Goal: Information Seeking & Learning: Learn about a topic

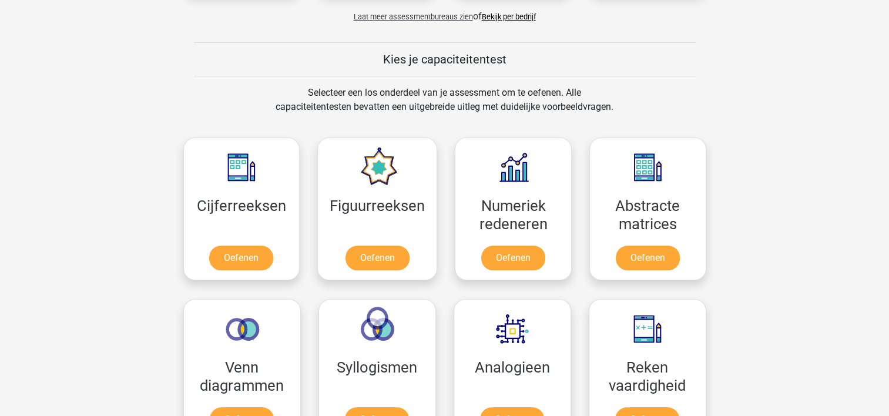
scroll to position [412, 0]
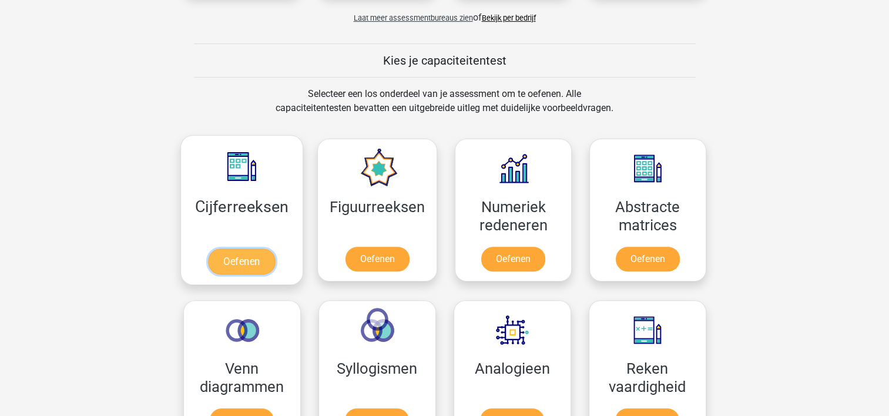
click at [243, 264] on link "Oefenen" at bounding box center [241, 262] width 67 height 26
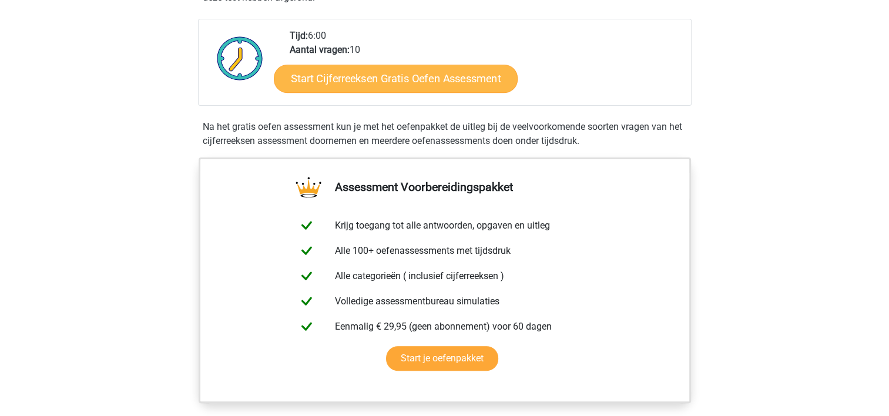
scroll to position [259, 0]
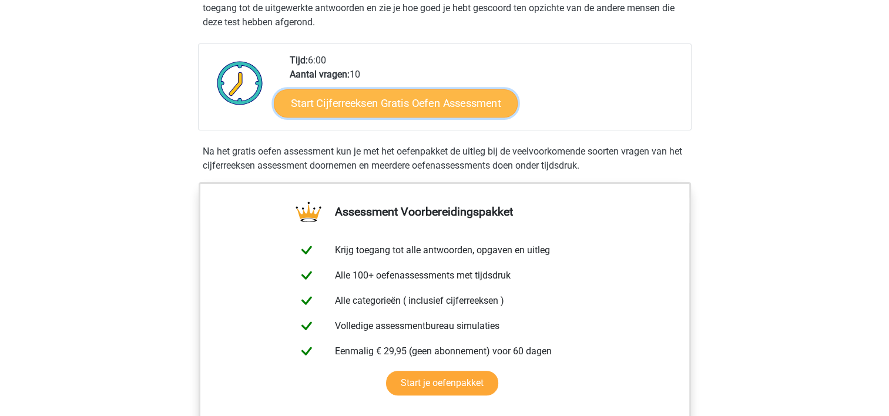
click at [407, 111] on link "Start Cijferreeksen Gratis Oefen Assessment" at bounding box center [396, 103] width 244 height 28
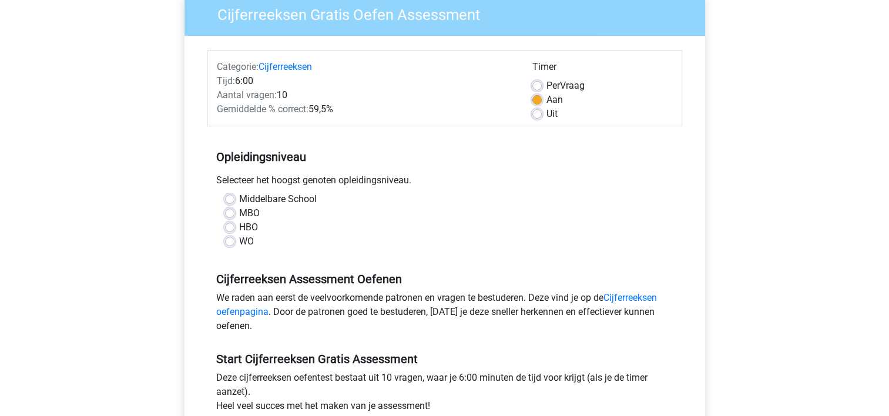
scroll to position [108, 0]
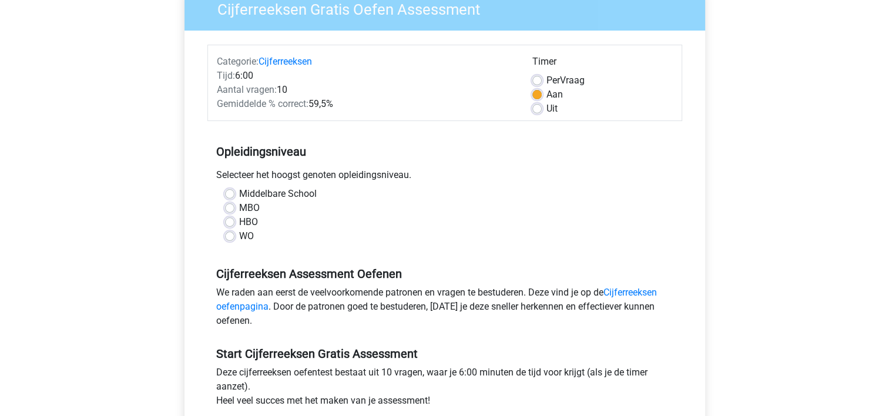
click at [239, 204] on label "MBO" at bounding box center [249, 208] width 21 height 14
click at [230, 204] on input "MBO" at bounding box center [229, 207] width 9 height 12
radio input "true"
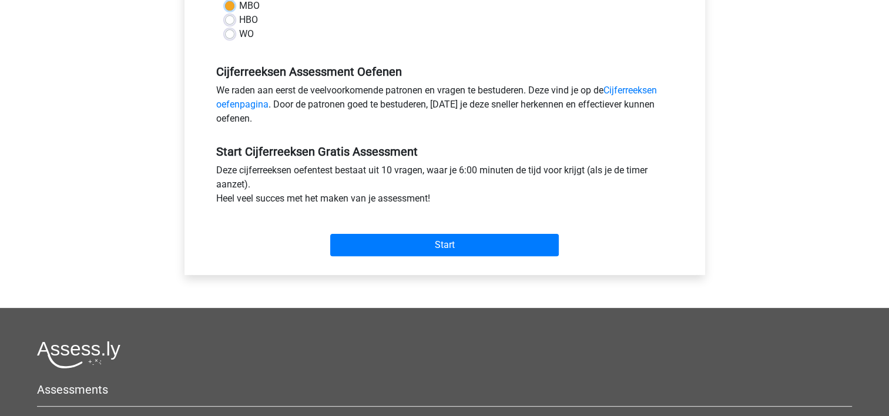
scroll to position [323, 0]
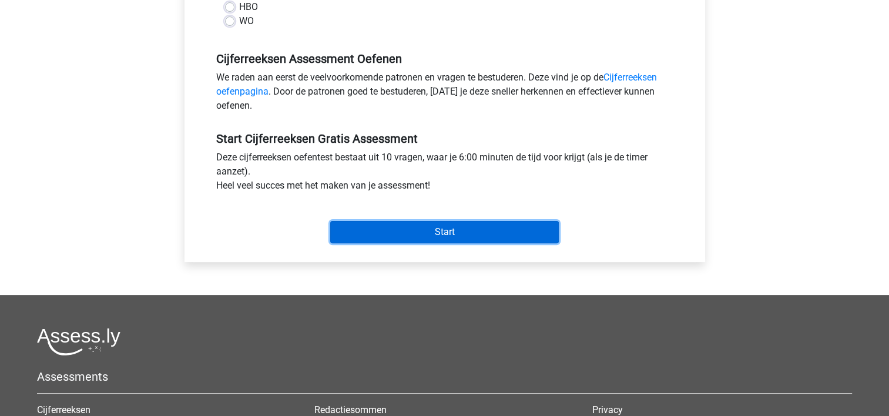
click at [411, 230] on input "Start" at bounding box center [444, 232] width 229 height 22
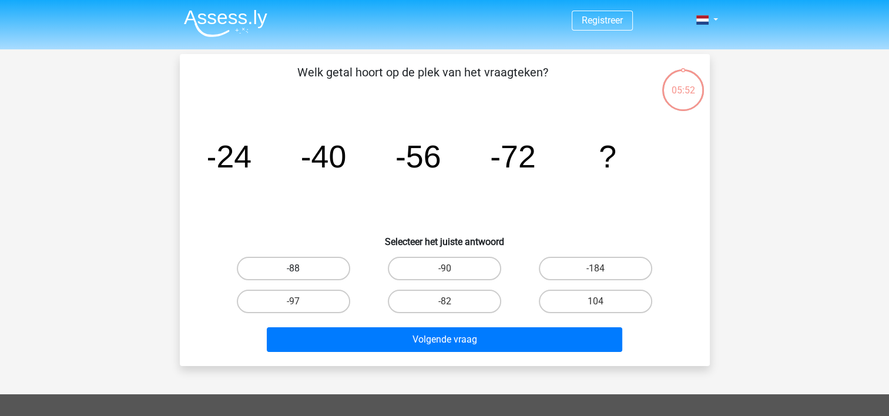
click at [310, 259] on label "-88" at bounding box center [293, 269] width 113 height 24
click at [301, 269] on input "-88" at bounding box center [297, 273] width 8 height 8
radio input "true"
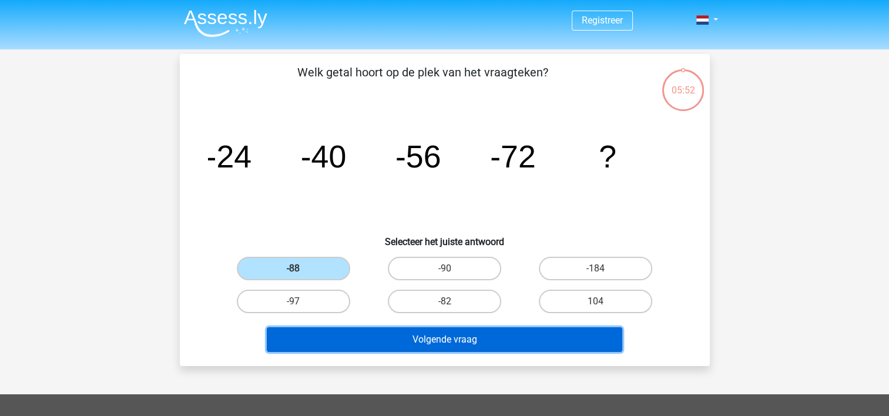
click at [465, 329] on button "Volgende vraag" at bounding box center [444, 339] width 355 height 25
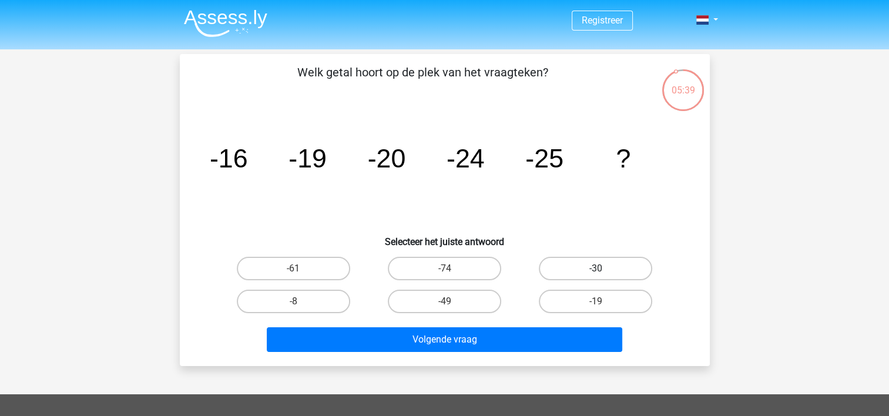
click at [597, 263] on label "-30" at bounding box center [595, 269] width 113 height 24
click at [597, 269] on input "-30" at bounding box center [600, 273] width 8 height 8
radio input "true"
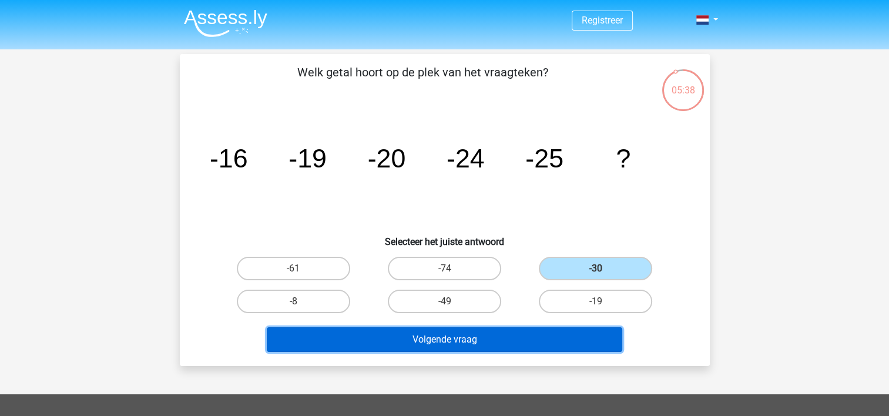
click at [503, 333] on button "Volgende vraag" at bounding box center [444, 339] width 355 height 25
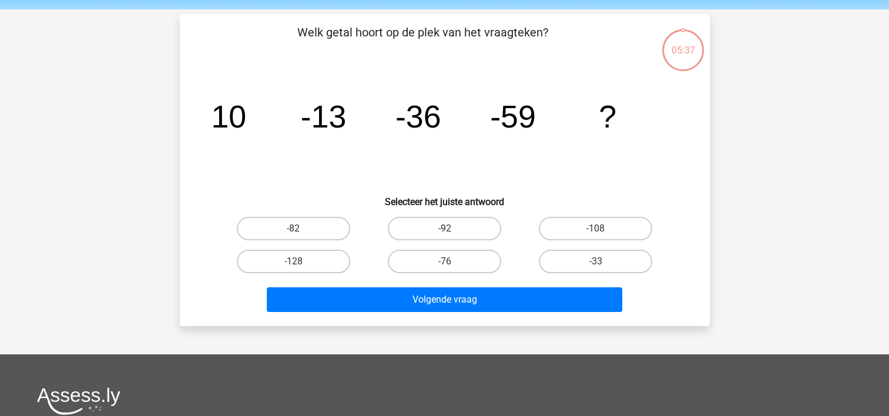
scroll to position [54, 0]
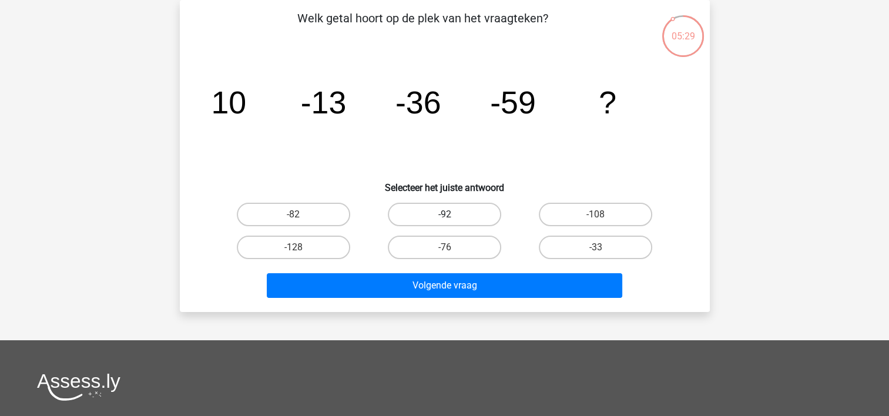
click at [432, 223] on label "-92" at bounding box center [444, 215] width 113 height 24
click at [444, 222] on input "-92" at bounding box center [448, 218] width 8 height 8
radio input "true"
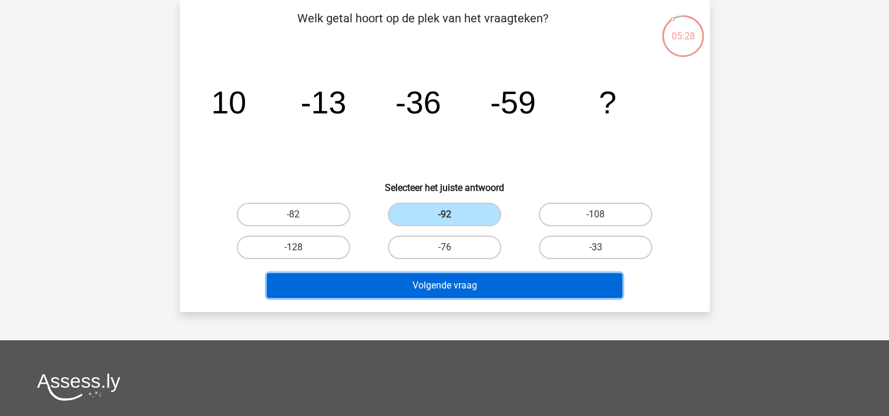
click at [454, 289] on button "Volgende vraag" at bounding box center [444, 285] width 355 height 25
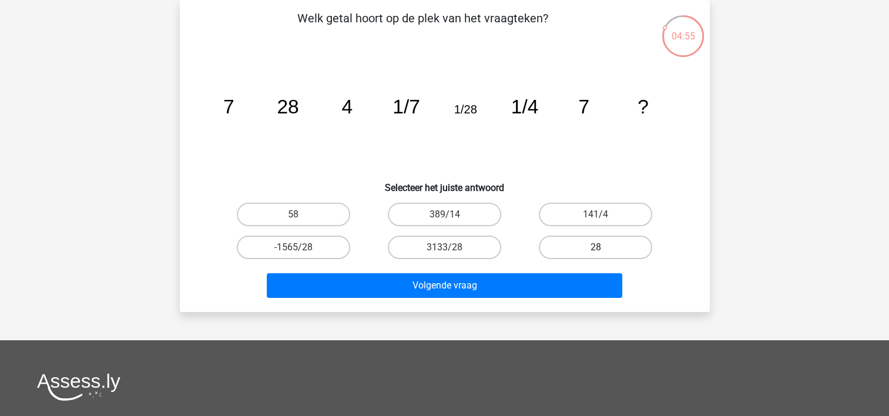
click at [601, 246] on label "28" at bounding box center [595, 248] width 113 height 24
click at [601, 247] on input "28" at bounding box center [600, 251] width 8 height 8
radio input "true"
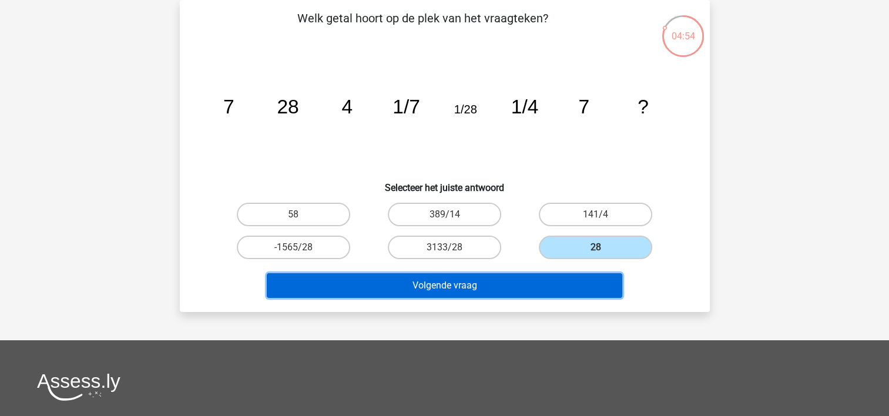
click at [502, 274] on button "Volgende vraag" at bounding box center [444, 285] width 355 height 25
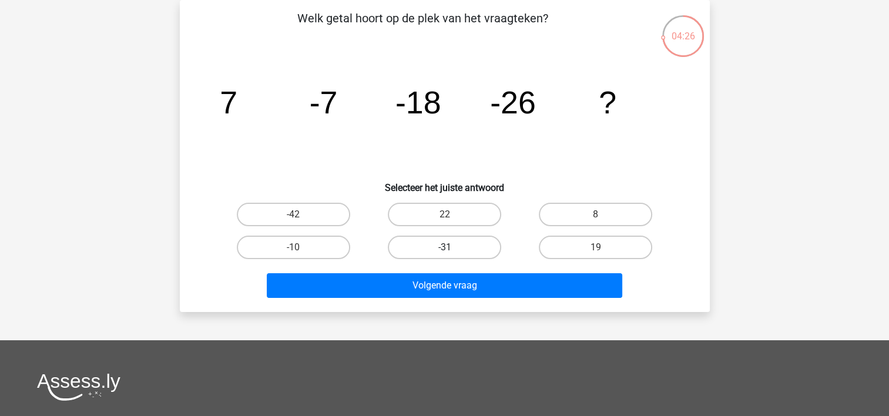
click at [439, 247] on label "-31" at bounding box center [444, 248] width 113 height 24
click at [444, 247] on input "-31" at bounding box center [448, 251] width 8 height 8
radio input "true"
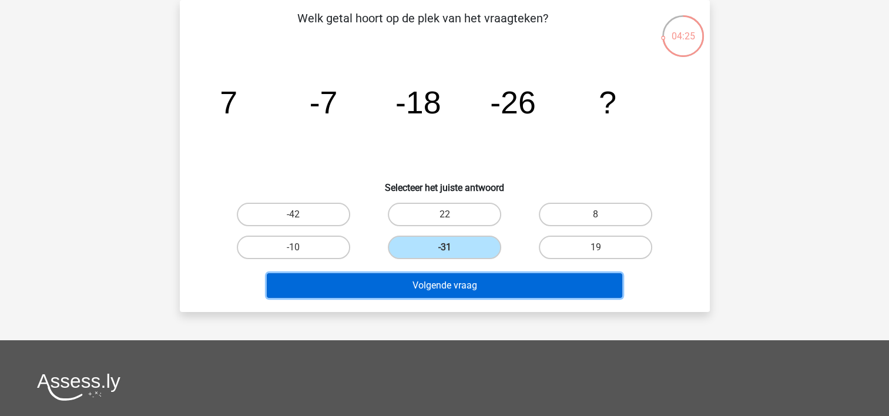
click at [464, 280] on button "Volgende vraag" at bounding box center [444, 285] width 355 height 25
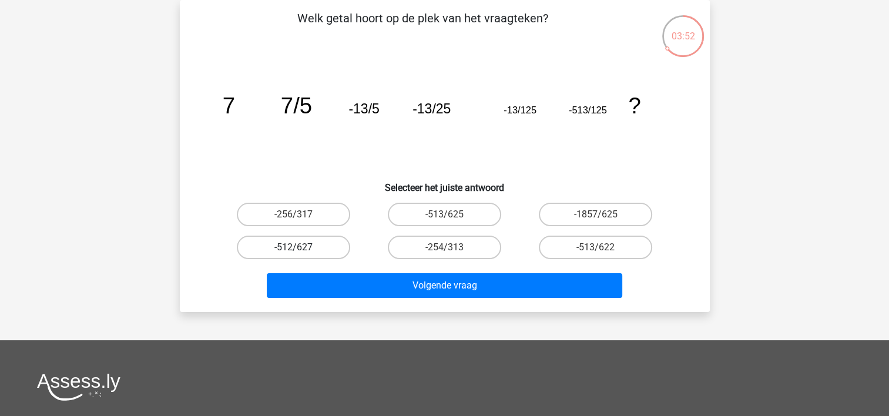
click at [314, 245] on label "-512/627" at bounding box center [293, 248] width 113 height 24
click at [301, 247] on input "-512/627" at bounding box center [297, 251] width 8 height 8
radio input "true"
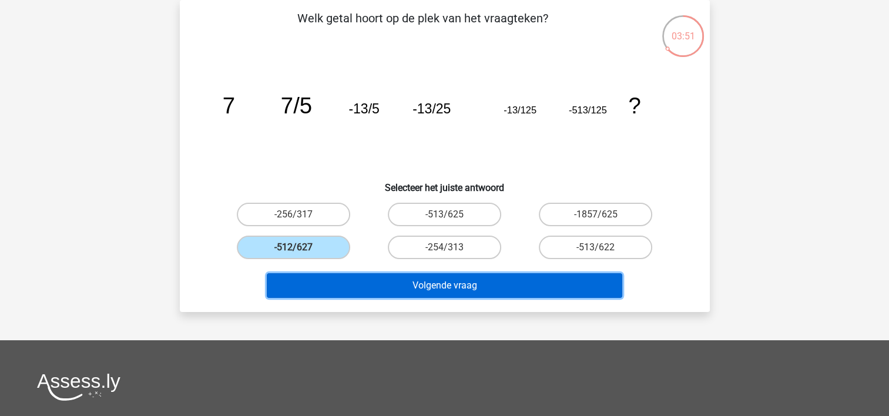
click at [477, 282] on button "Volgende vraag" at bounding box center [444, 285] width 355 height 25
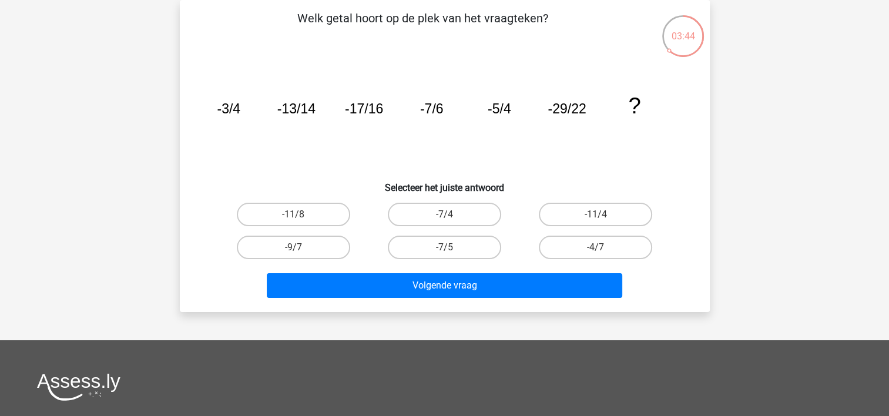
click at [448, 219] on input "-7/4" at bounding box center [448, 218] width 8 height 8
radio input "true"
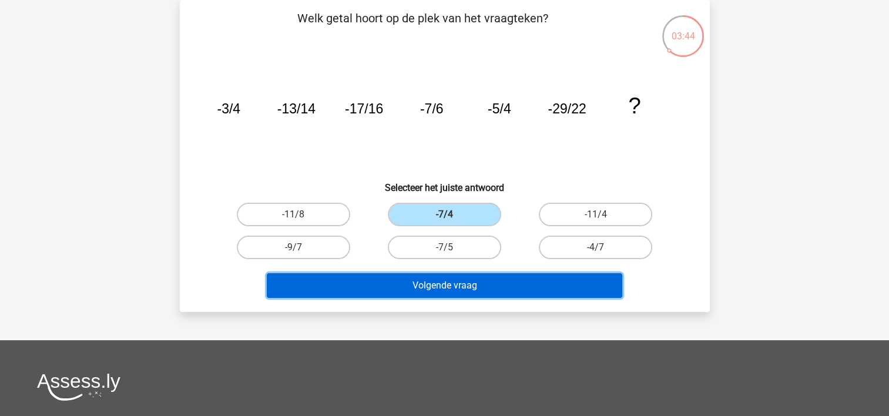
click at [463, 280] on button "Volgende vraag" at bounding box center [444, 285] width 355 height 25
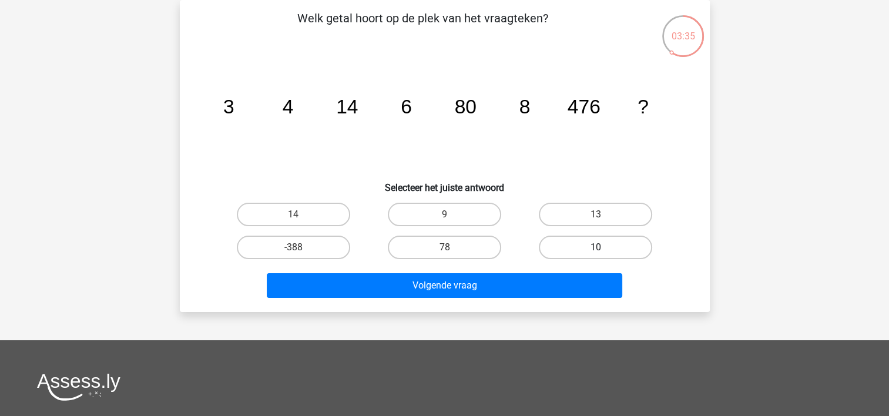
click at [611, 249] on label "10" at bounding box center [595, 248] width 113 height 24
click at [603, 249] on input "10" at bounding box center [600, 251] width 8 height 8
radio input "true"
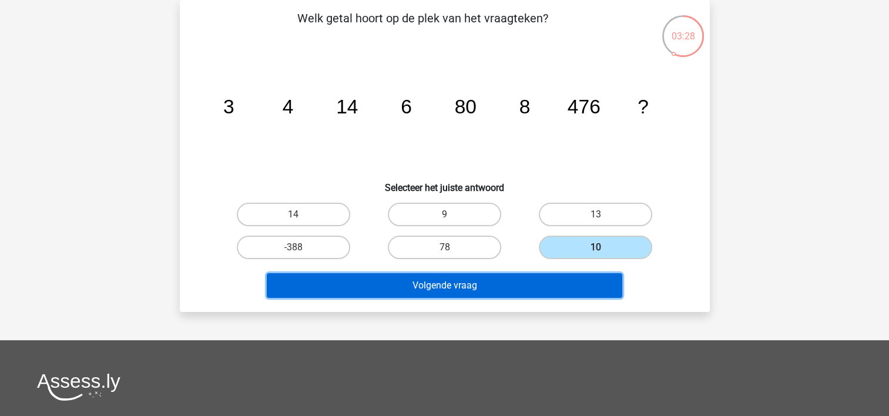
click at [501, 282] on button "Volgende vraag" at bounding box center [444, 285] width 355 height 25
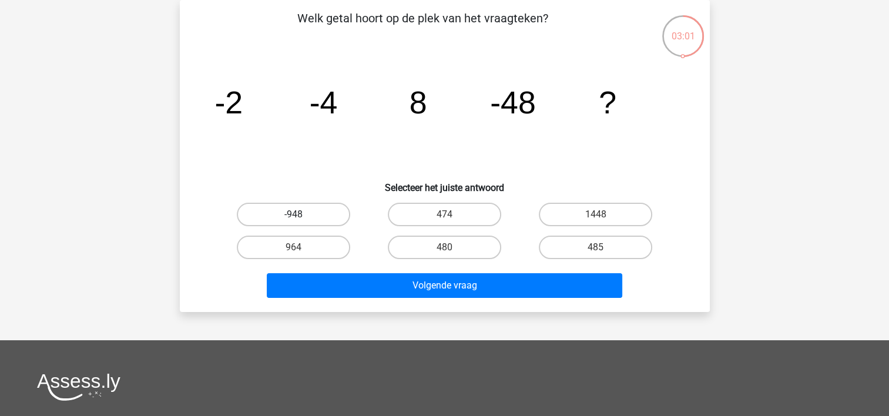
click at [314, 210] on label "-948" at bounding box center [293, 215] width 113 height 24
click at [301, 214] on input "-948" at bounding box center [297, 218] width 8 height 8
radio input "true"
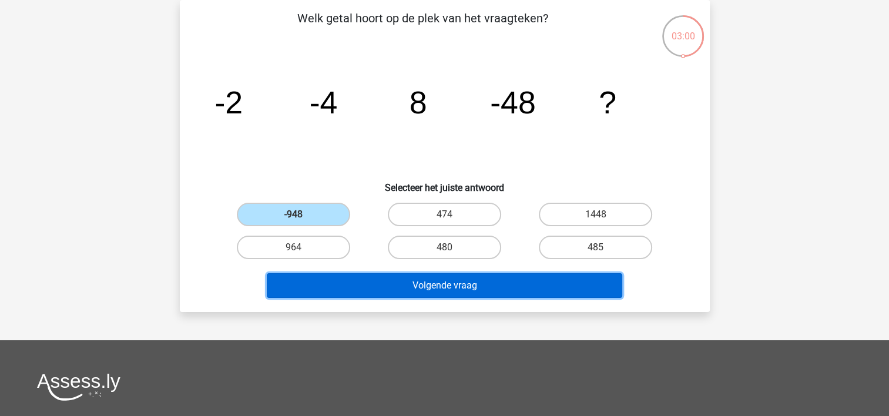
click at [494, 280] on button "Volgende vraag" at bounding box center [444, 285] width 355 height 25
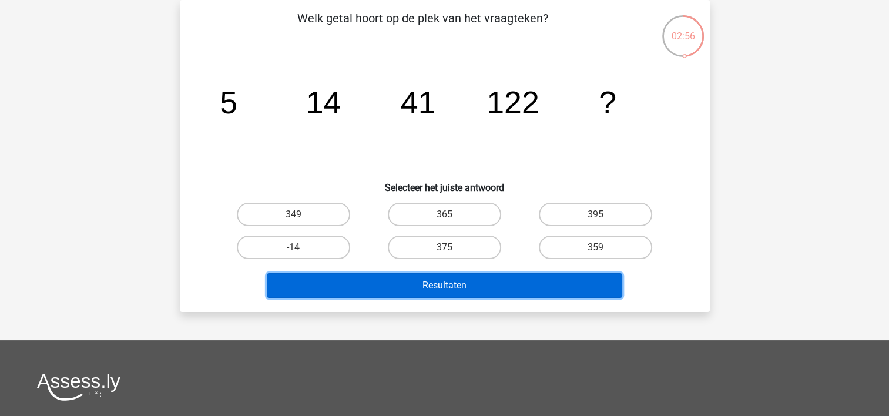
click at [458, 290] on button "Resultaten" at bounding box center [444, 285] width 355 height 25
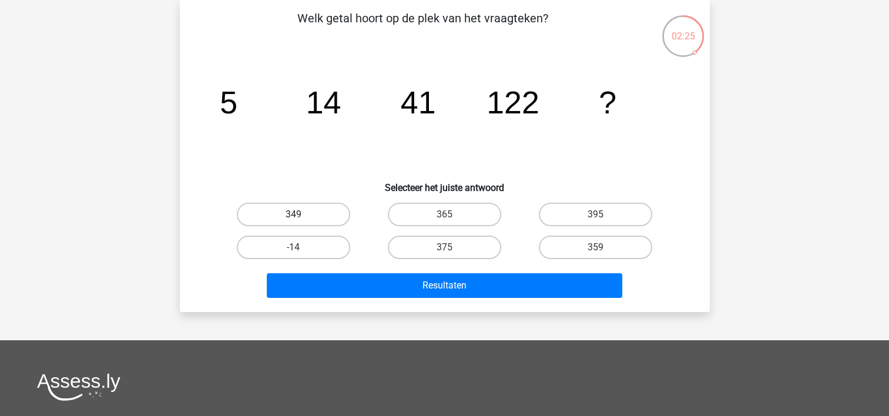
click at [306, 204] on label "349" at bounding box center [293, 215] width 113 height 24
click at [301, 214] on input "349" at bounding box center [297, 218] width 8 height 8
radio input "true"
click at [461, 214] on label "365" at bounding box center [444, 215] width 113 height 24
click at [452, 214] on input "365" at bounding box center [448, 218] width 8 height 8
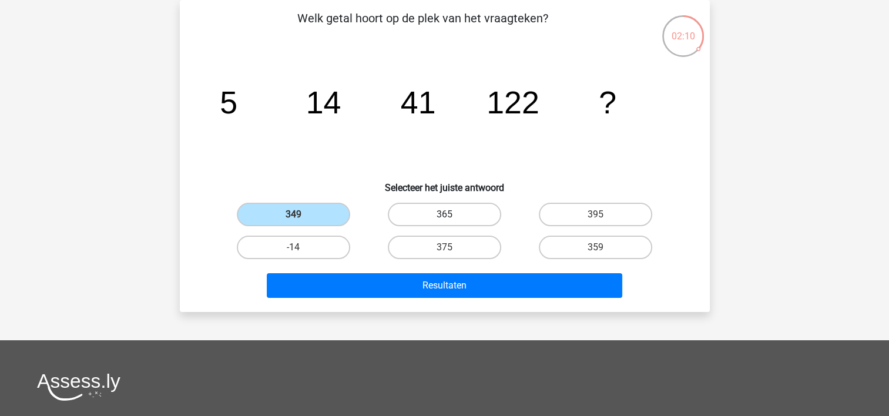
radio input "true"
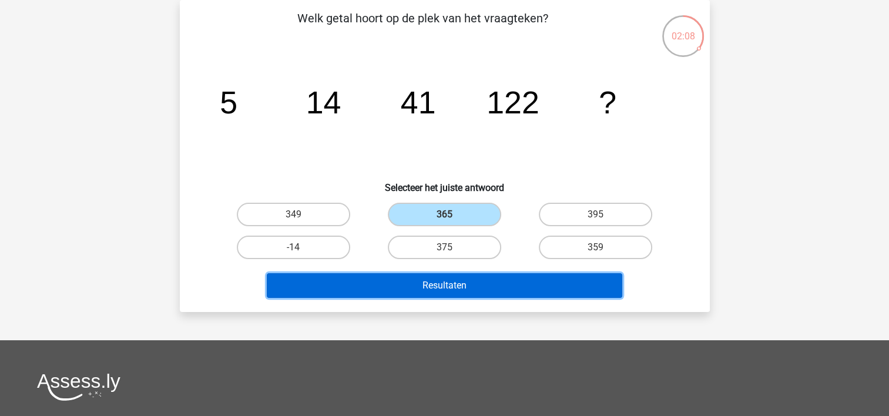
click at [454, 280] on button "Resultaten" at bounding box center [444, 285] width 355 height 25
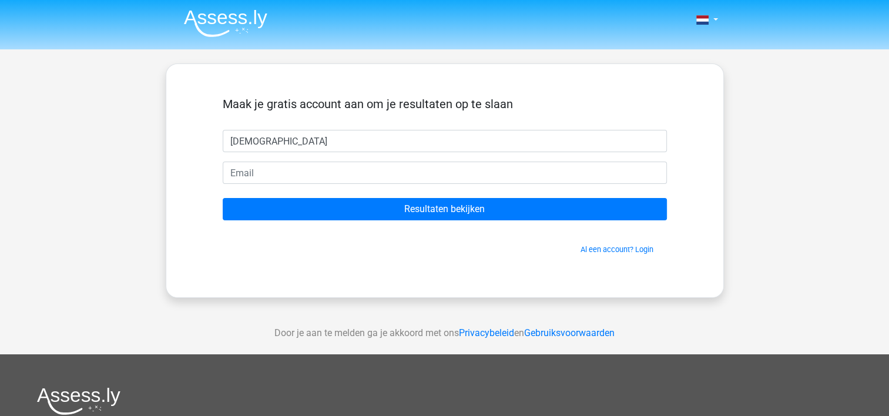
type input "[PERSON_NAME]"
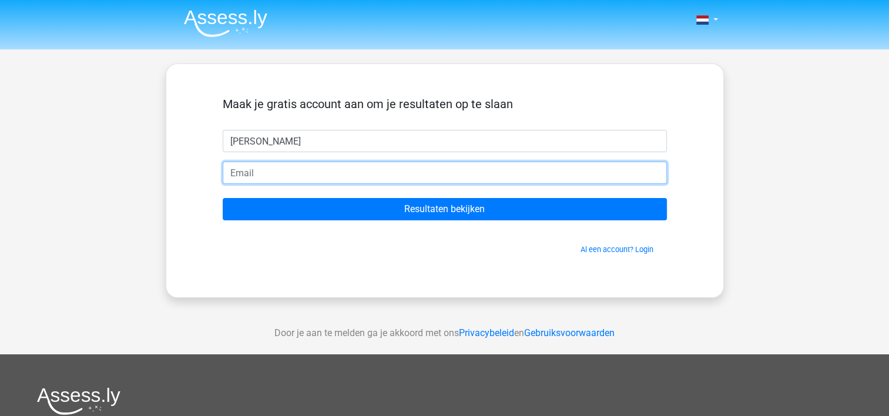
click at [454, 162] on input "email" at bounding box center [445, 173] width 444 height 22
type input "[EMAIL_ADDRESS][DOMAIN_NAME]"
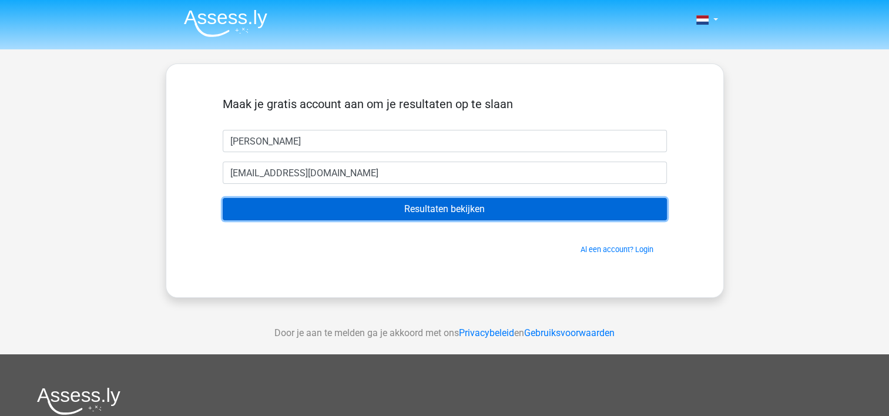
click at [438, 207] on input "Resultaten bekijken" at bounding box center [445, 209] width 444 height 22
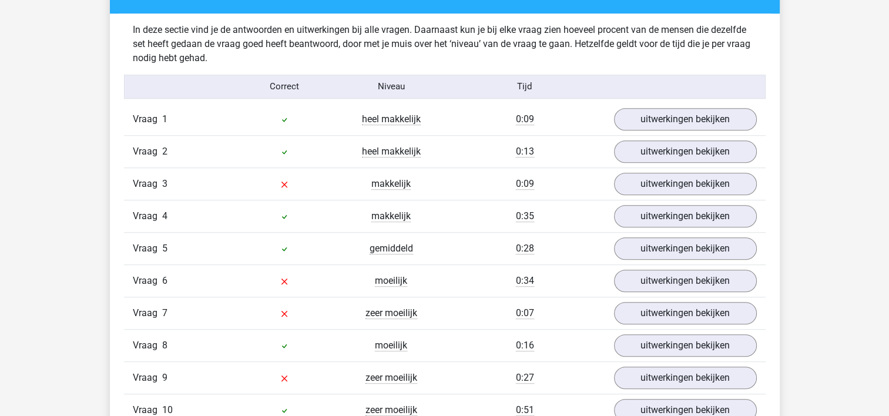
scroll to position [911, 0]
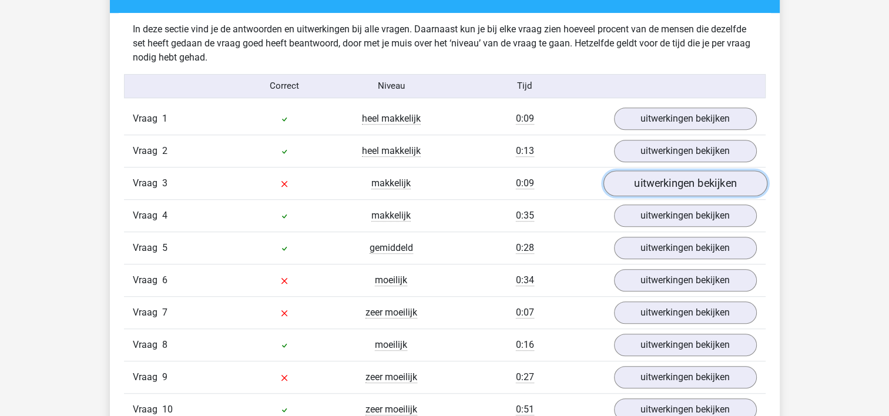
click at [668, 186] on link "uitwerkingen bekijken" at bounding box center [685, 183] width 164 height 26
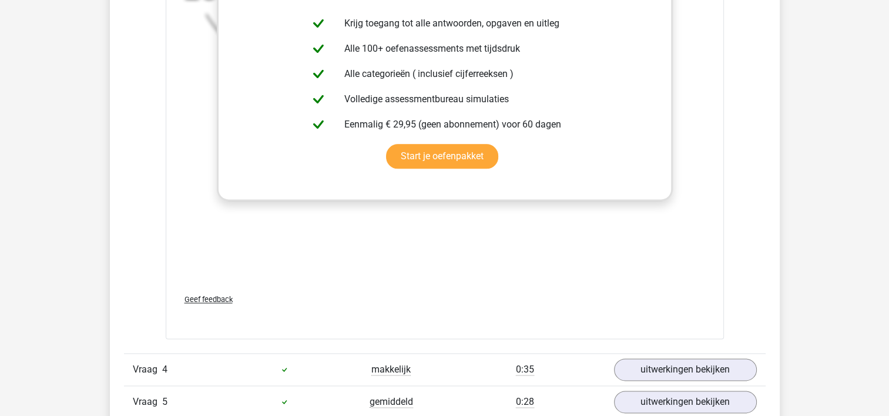
scroll to position [1486, 0]
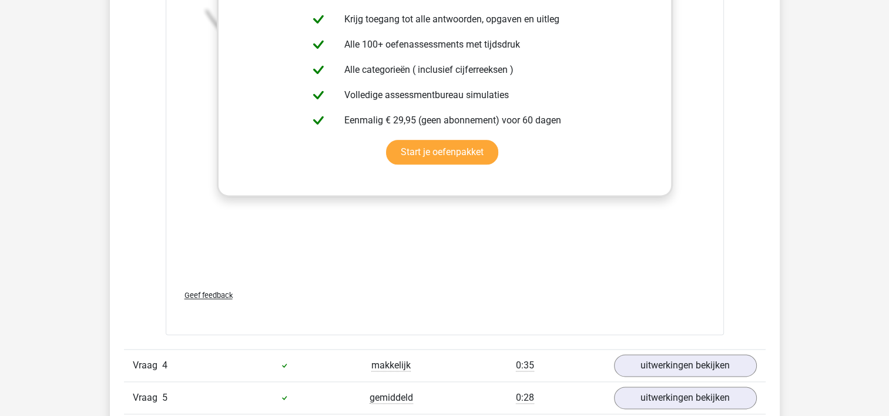
click at [460, 273] on div "In deze reeks vind je steeds het volgende getal door het voorgaande getal -23 t…" at bounding box center [445, 104] width 530 height 353
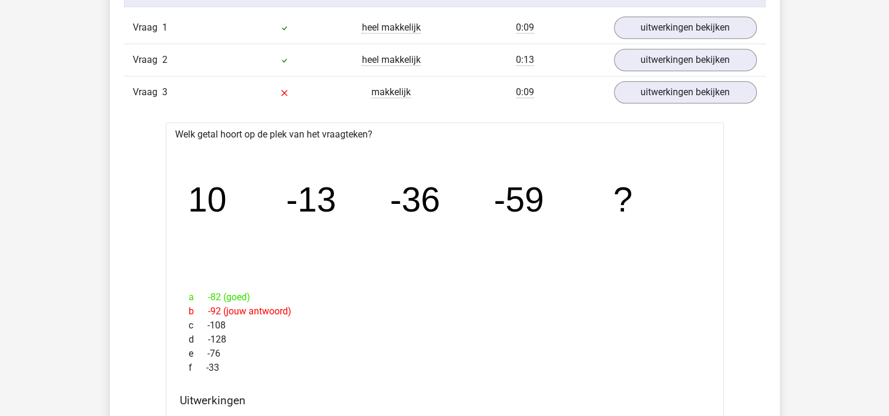
scroll to position [1001, 0]
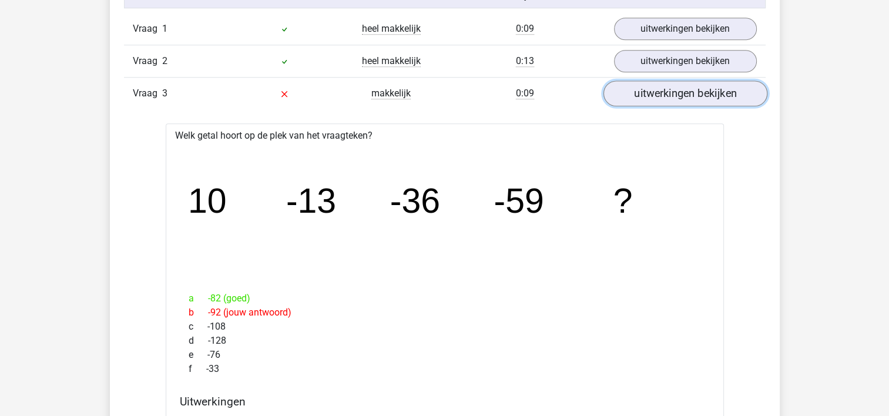
click at [682, 91] on link "uitwerkingen bekijken" at bounding box center [685, 93] width 164 height 26
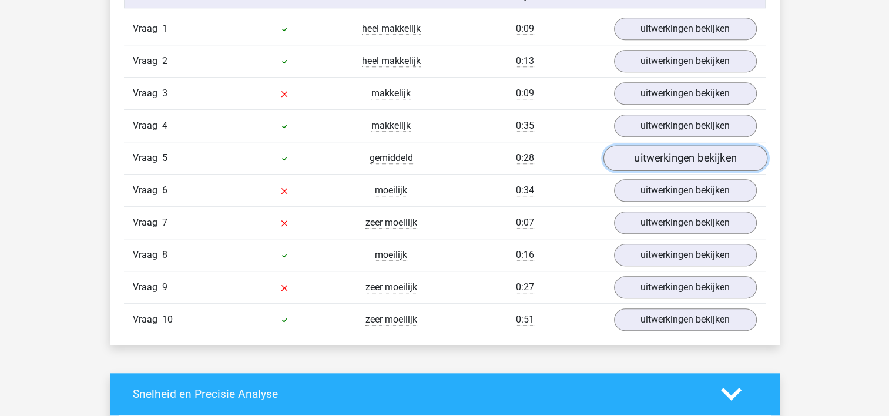
click at [637, 156] on link "uitwerkingen bekijken" at bounding box center [685, 158] width 164 height 26
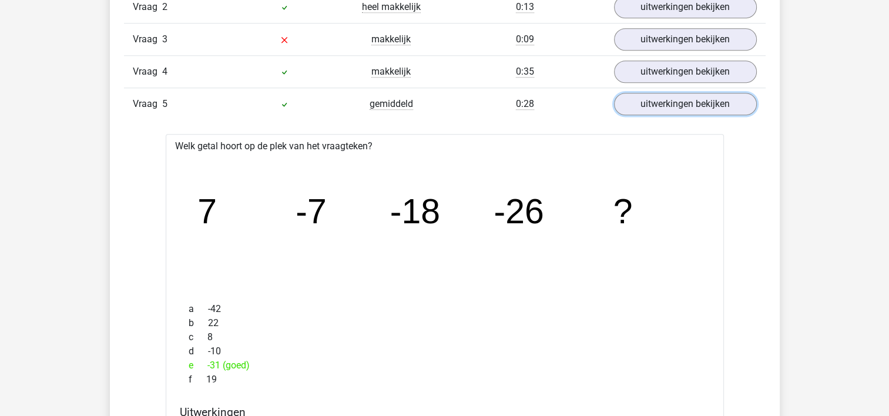
scroll to position [1041, 0]
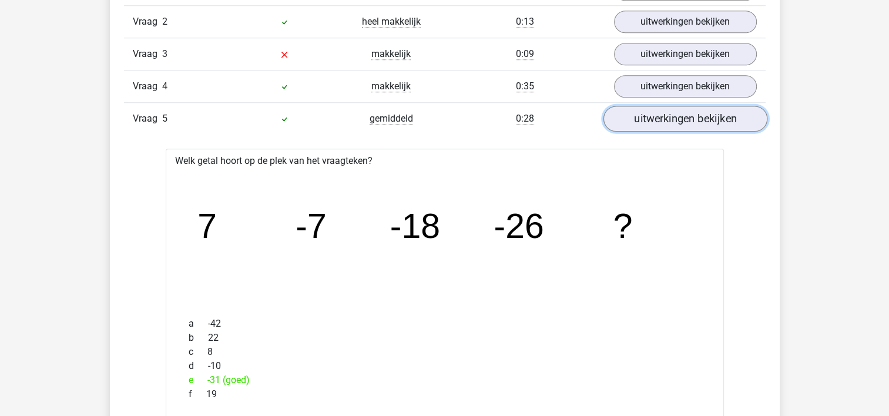
click at [663, 119] on link "uitwerkingen bekijken" at bounding box center [685, 119] width 164 height 26
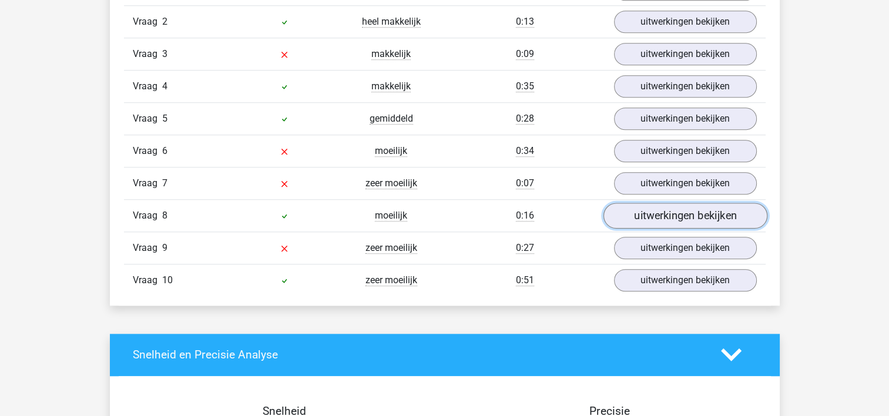
click at [665, 216] on link "uitwerkingen bekijken" at bounding box center [685, 216] width 164 height 26
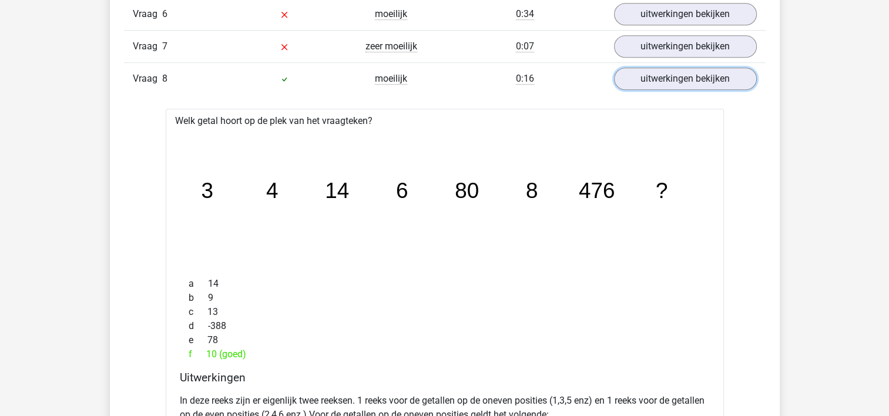
scroll to position [1151, 0]
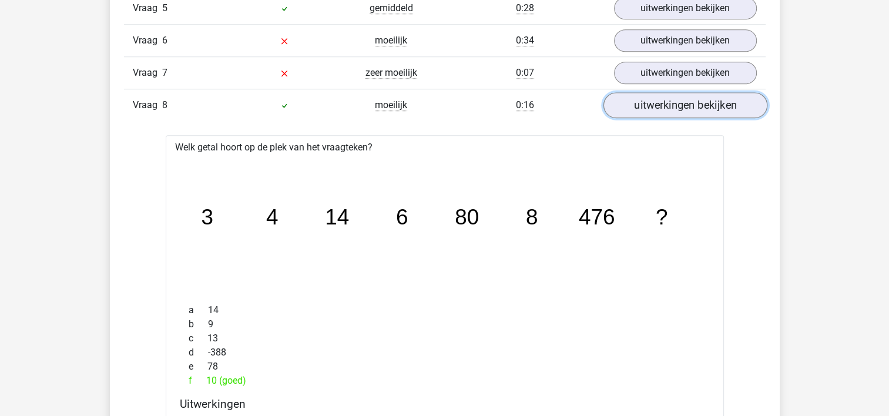
click at [660, 100] on link "uitwerkingen bekijken" at bounding box center [685, 105] width 164 height 26
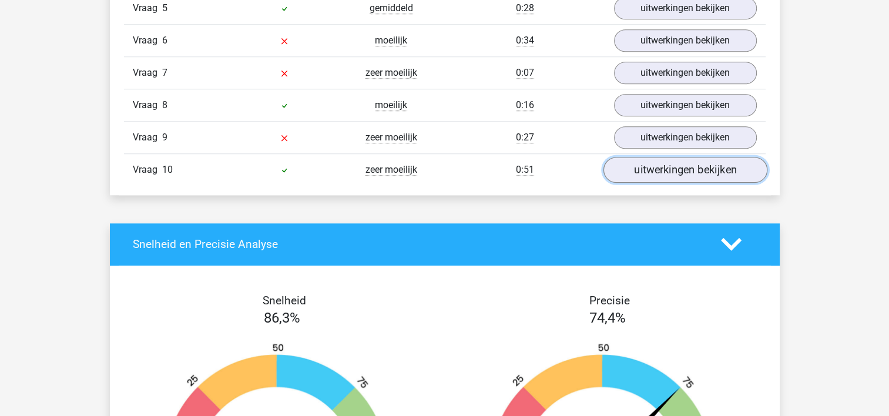
click at [670, 169] on link "uitwerkingen bekijken" at bounding box center [685, 170] width 164 height 26
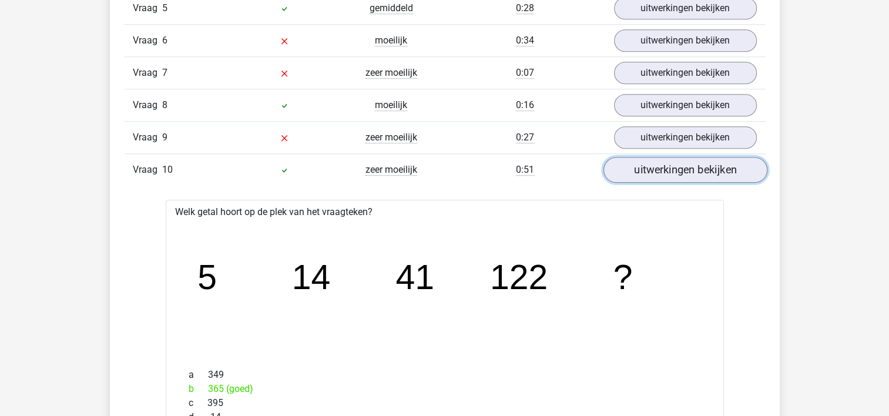
click at [670, 169] on link "uitwerkingen bekijken" at bounding box center [685, 170] width 164 height 26
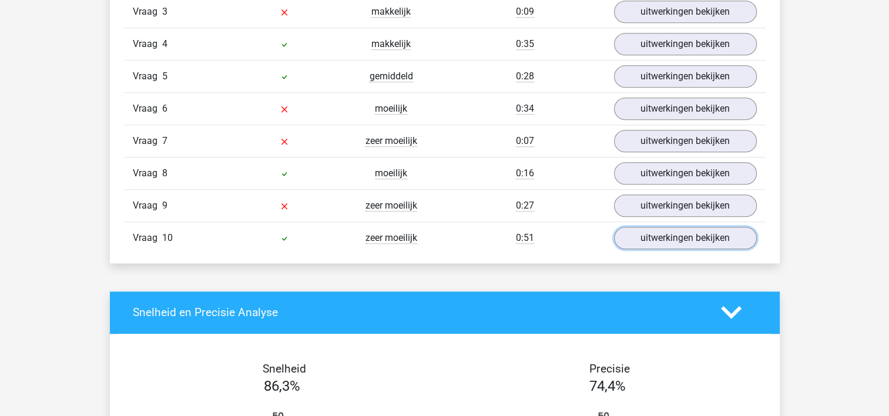
scroll to position [1064, 0]
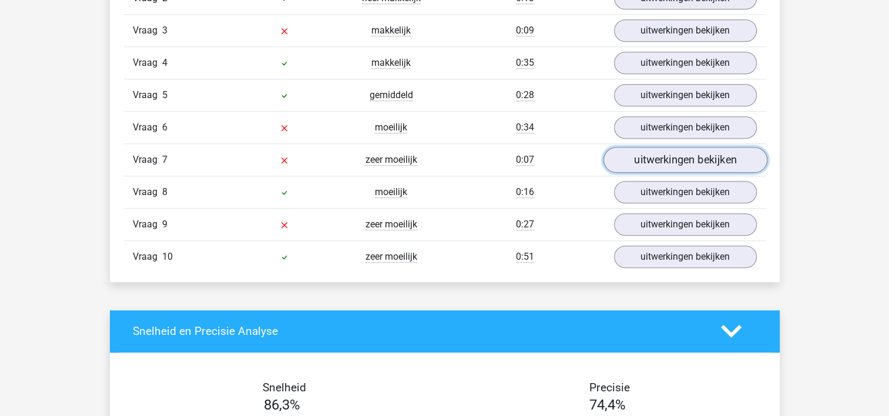
click at [646, 158] on link "uitwerkingen bekijken" at bounding box center [685, 160] width 164 height 26
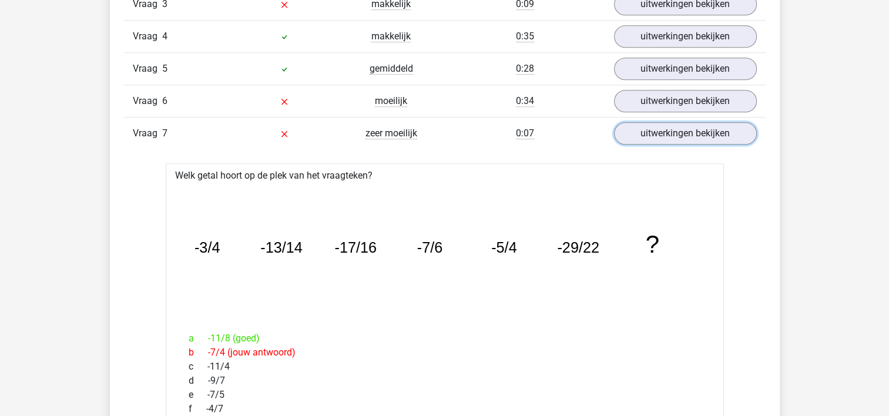
scroll to position [1092, 0]
click at [670, 123] on link "uitwerkingen bekijken" at bounding box center [685, 132] width 164 height 26
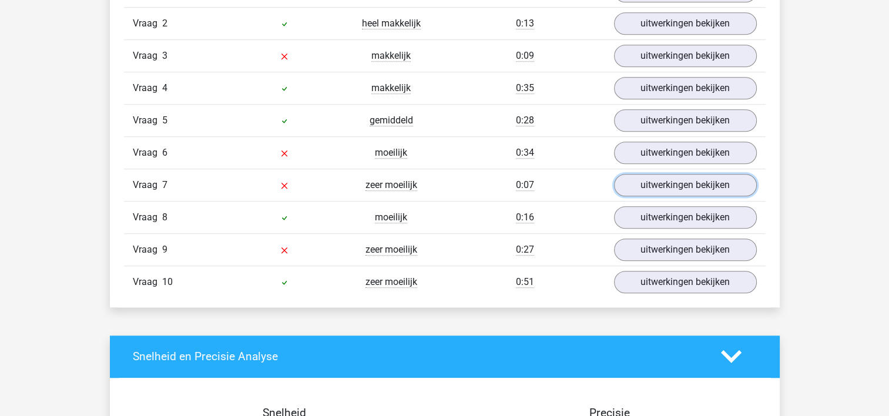
scroll to position [1039, 0]
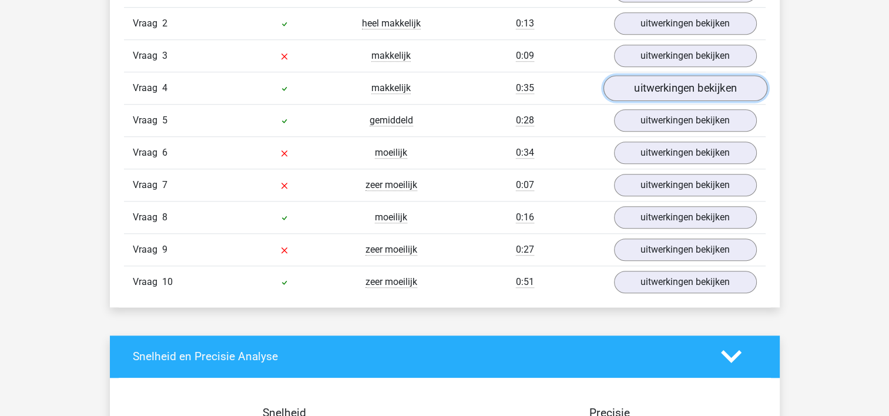
click at [655, 81] on link "uitwerkingen bekijken" at bounding box center [685, 88] width 164 height 26
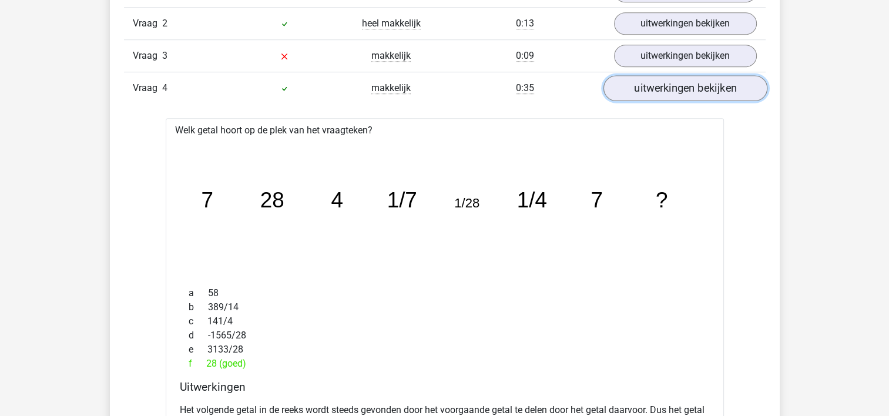
click at [686, 89] on link "uitwerkingen bekijken" at bounding box center [685, 88] width 164 height 26
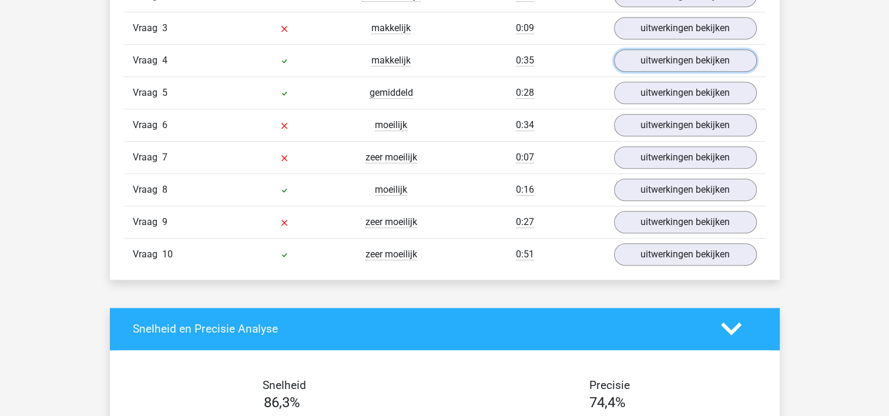
scroll to position [1079, 0]
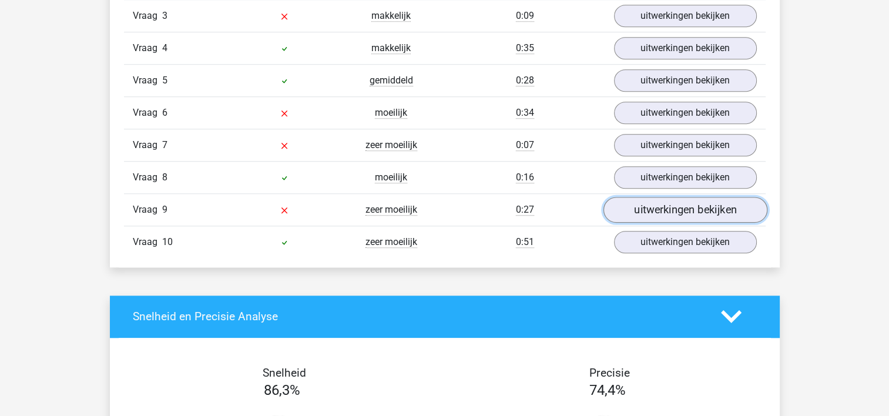
click at [666, 204] on link "uitwerkingen bekijken" at bounding box center [685, 210] width 164 height 26
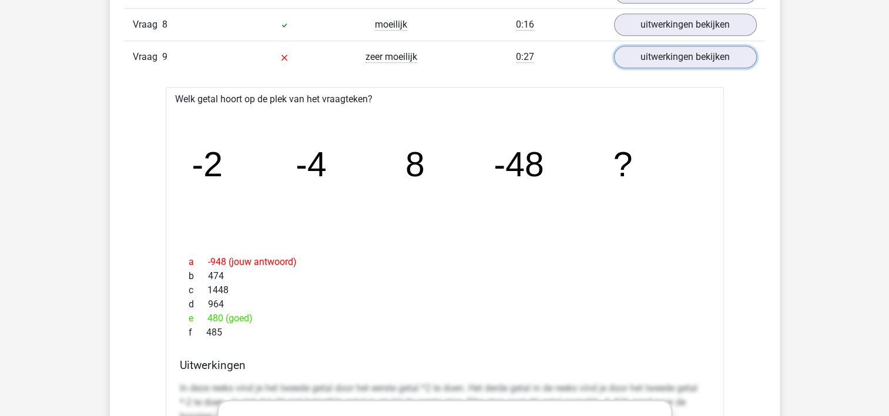
scroll to position [1233, 0]
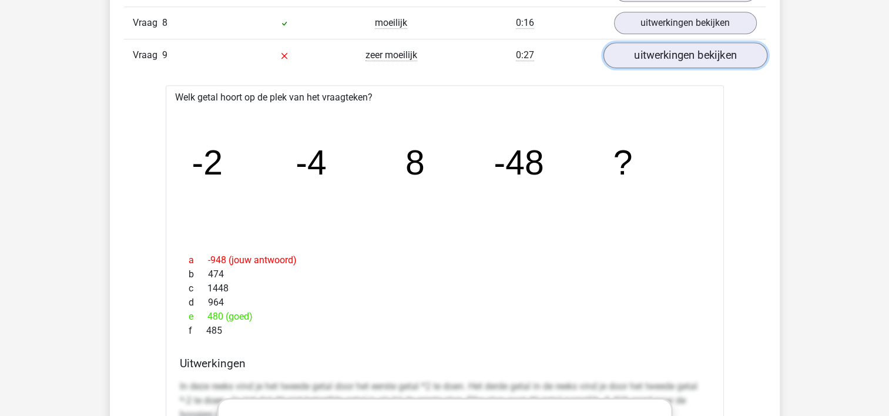
click at [670, 57] on link "uitwerkingen bekijken" at bounding box center [685, 55] width 164 height 26
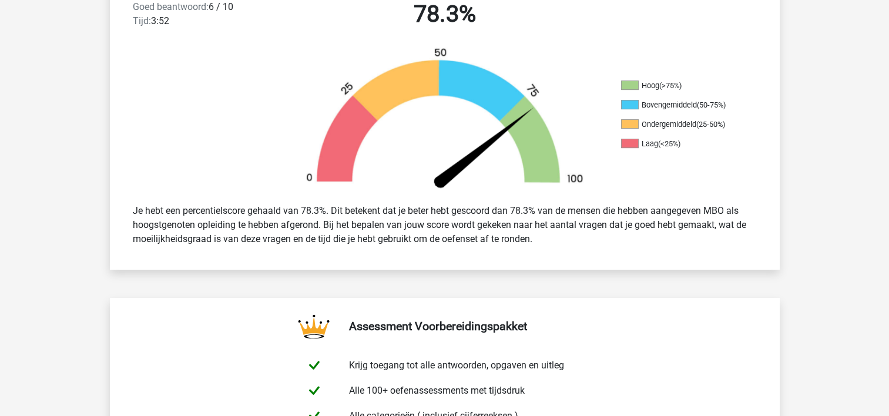
scroll to position [0, 0]
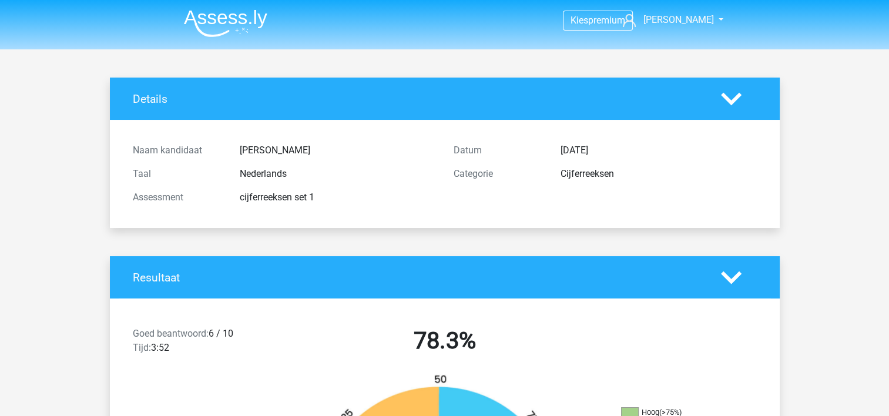
click at [730, 97] on icon at bounding box center [731, 99] width 21 height 21
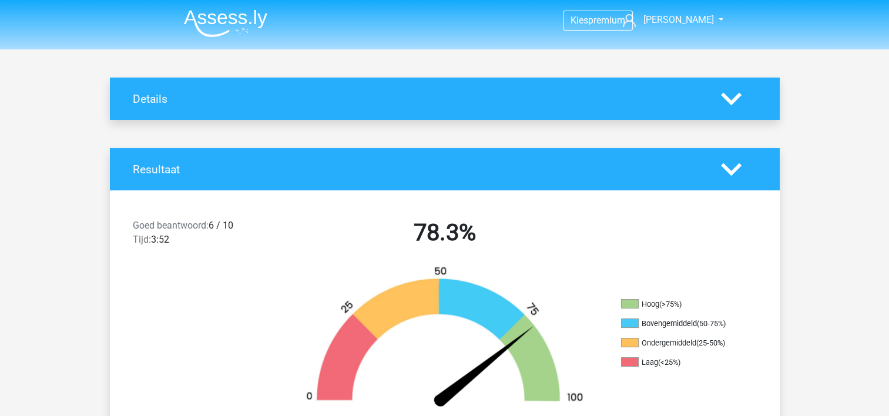
click at [730, 164] on icon at bounding box center [731, 169] width 21 height 21
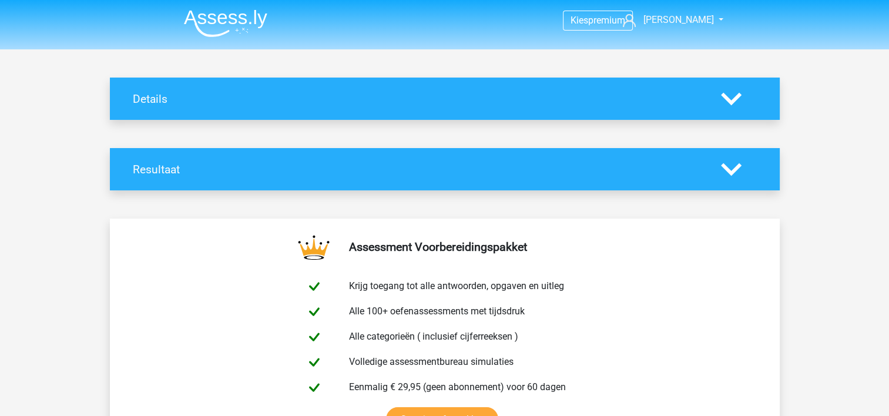
click at [220, 18] on img at bounding box center [225, 23] width 83 height 28
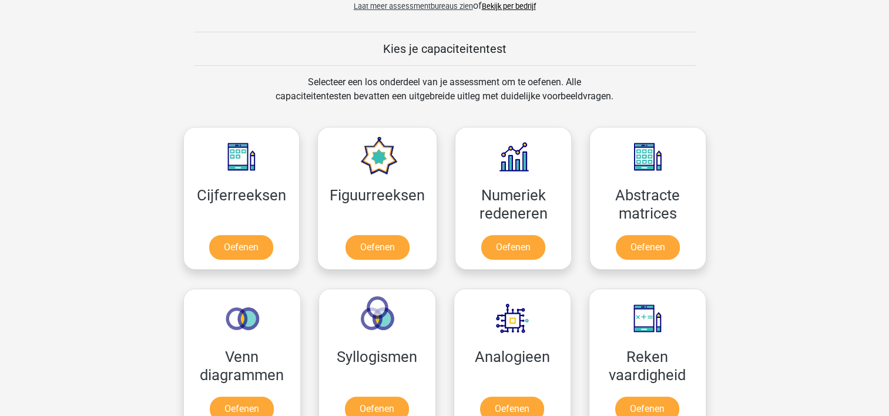
scroll to position [425, 0]
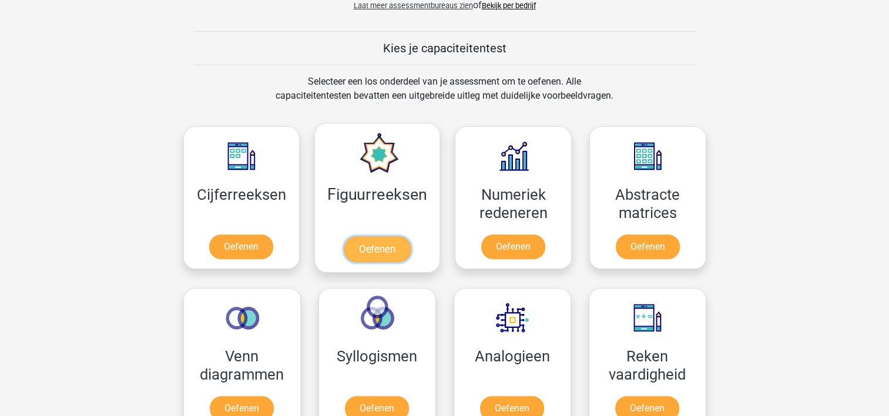
click at [392, 244] on link "Oefenen" at bounding box center [377, 249] width 67 height 26
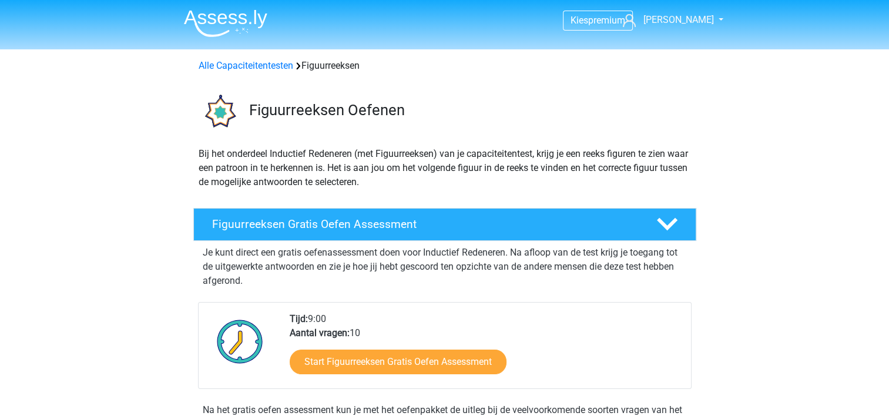
scroll to position [134, 0]
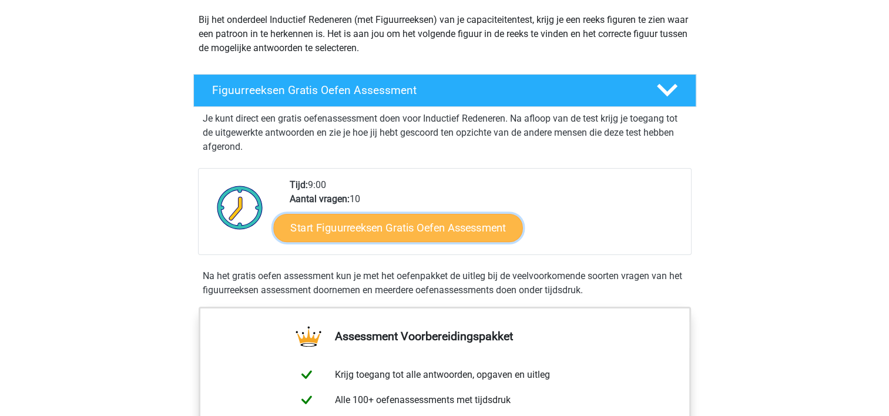
click at [412, 230] on link "Start Figuurreeksen Gratis Oefen Assessment" at bounding box center [397, 227] width 249 height 28
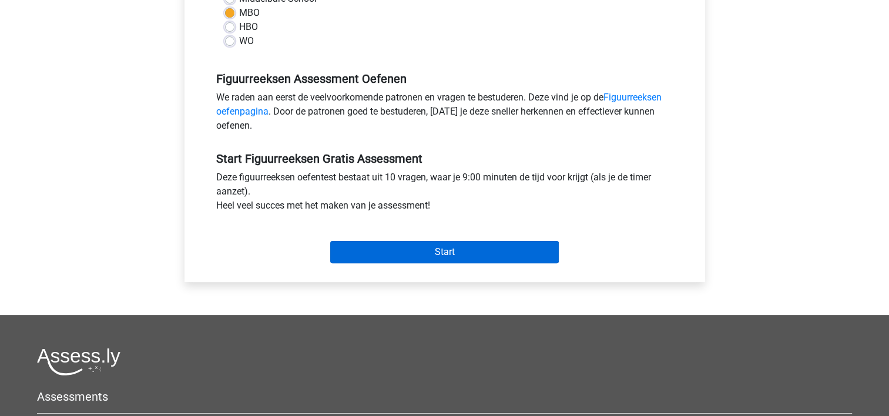
scroll to position [306, 0]
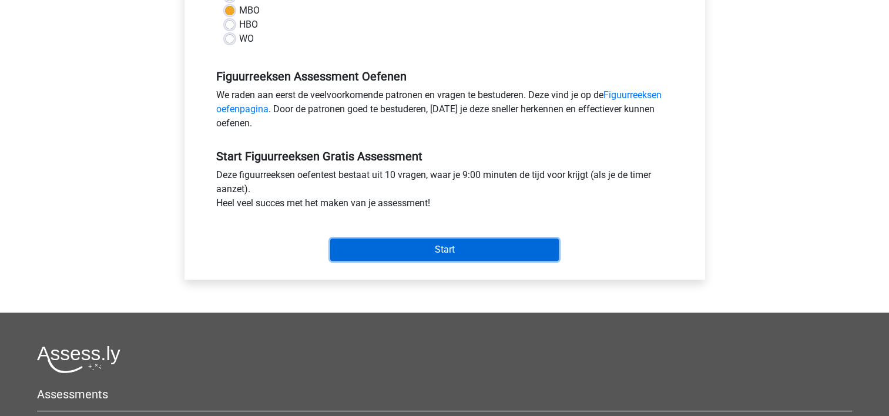
click at [442, 243] on input "Start" at bounding box center [444, 250] width 229 height 22
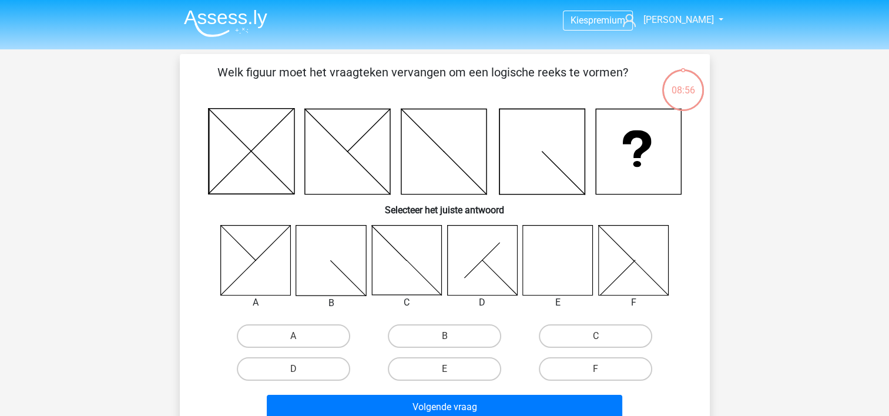
click at [546, 271] on icon at bounding box center [558, 260] width 70 height 70
click at [434, 373] on label "E" at bounding box center [444, 369] width 113 height 24
click at [444, 373] on input "E" at bounding box center [448, 373] width 8 height 8
radio input "true"
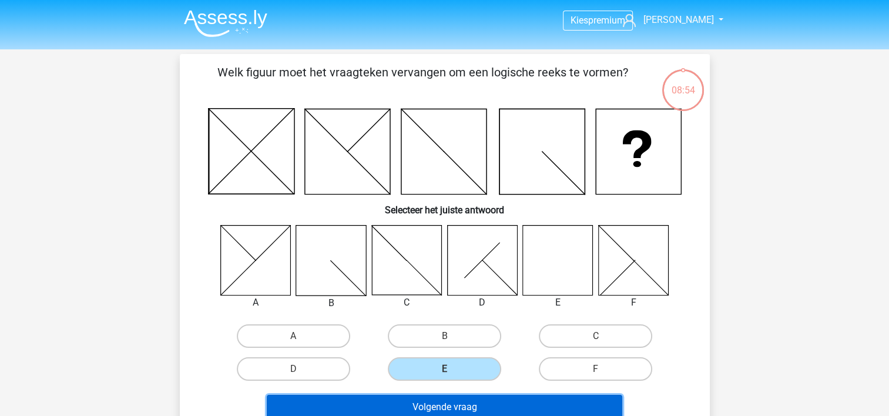
click at [459, 402] on button "Volgende vraag" at bounding box center [444, 407] width 355 height 25
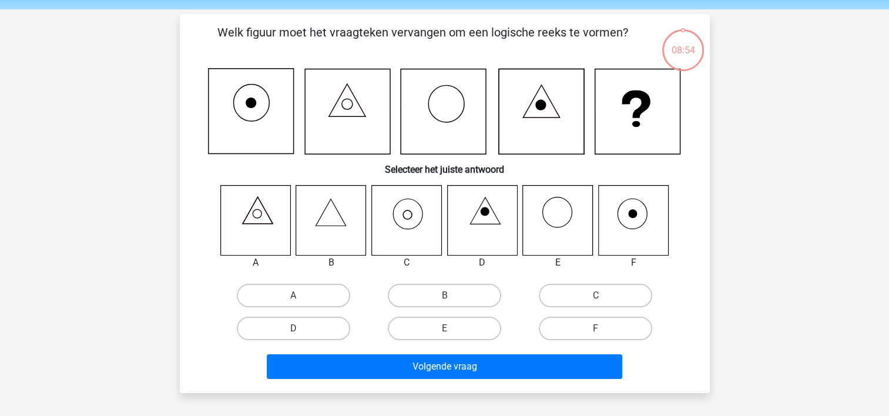
scroll to position [54, 0]
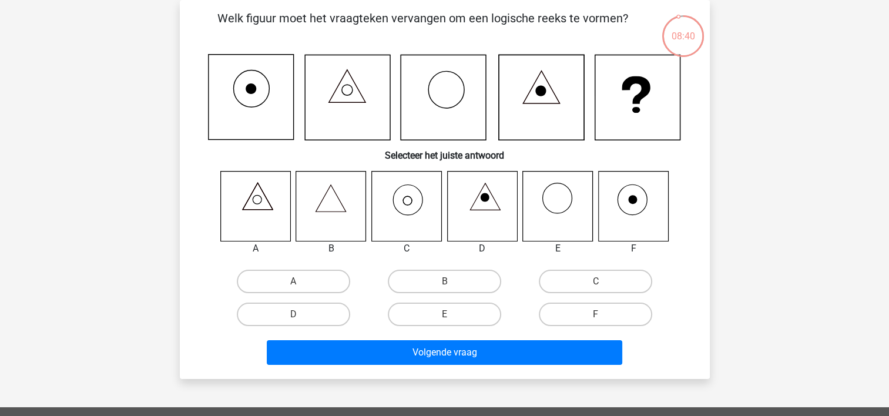
click at [602, 284] on input "C" at bounding box center [600, 285] width 8 height 8
radio input "true"
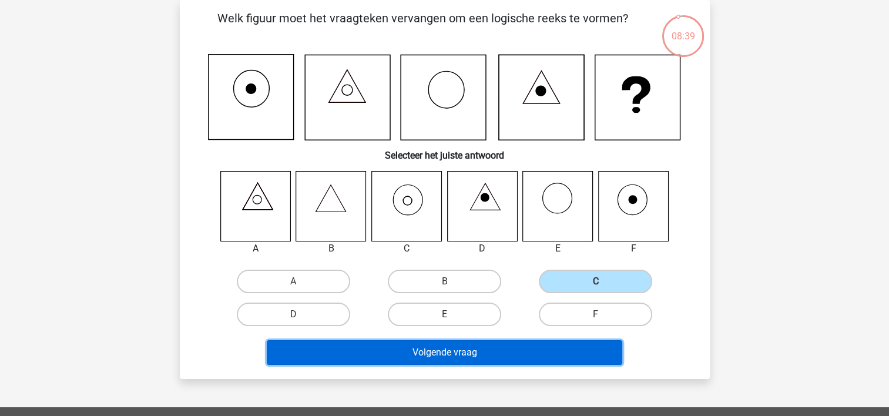
click at [460, 355] on button "Volgende vraag" at bounding box center [444, 352] width 355 height 25
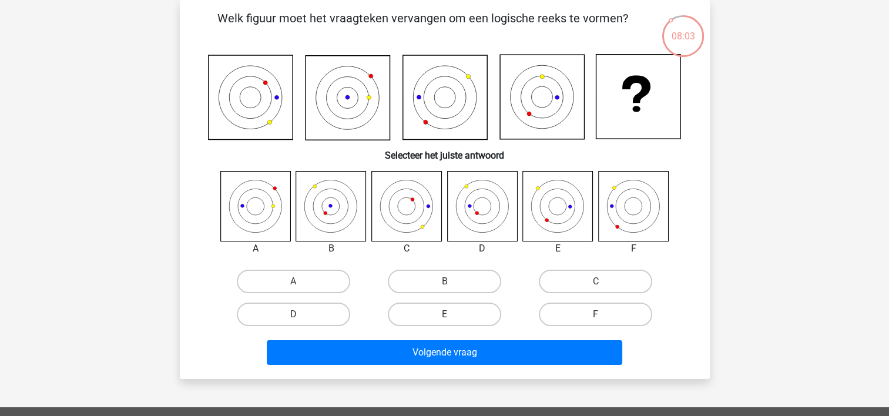
click at [562, 204] on icon at bounding box center [558, 206] width 70 height 70
click at [451, 318] on input "E" at bounding box center [448, 318] width 8 height 8
radio input "true"
click at [298, 313] on label "D" at bounding box center [293, 315] width 113 height 24
click at [298, 314] on input "D" at bounding box center [297, 318] width 8 height 8
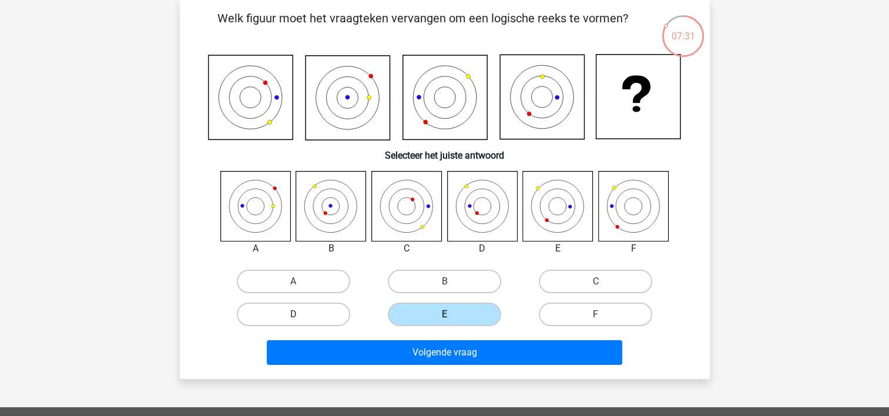
radio input "true"
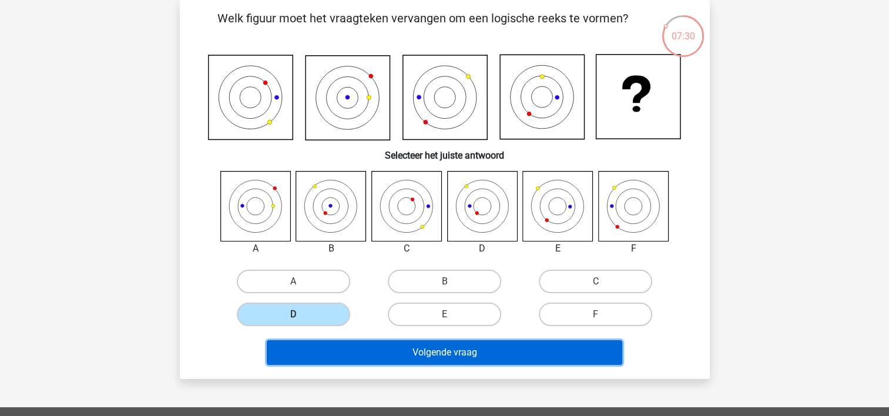
click at [459, 348] on button "Volgende vraag" at bounding box center [444, 352] width 355 height 25
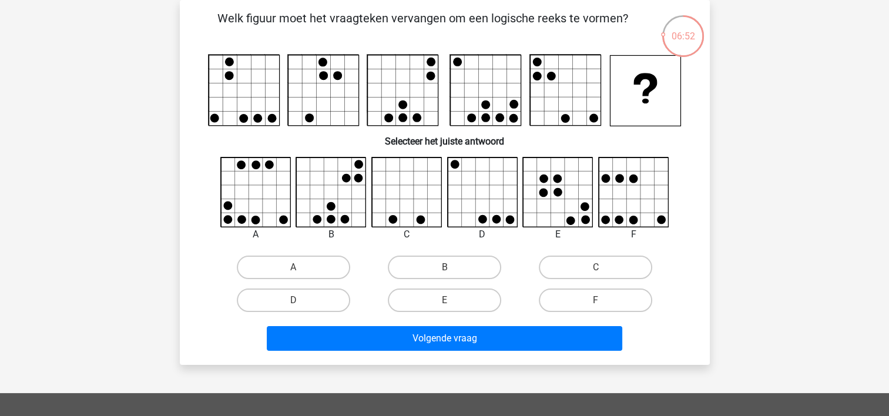
click at [294, 269] on input "A" at bounding box center [297, 271] width 8 height 8
radio input "true"
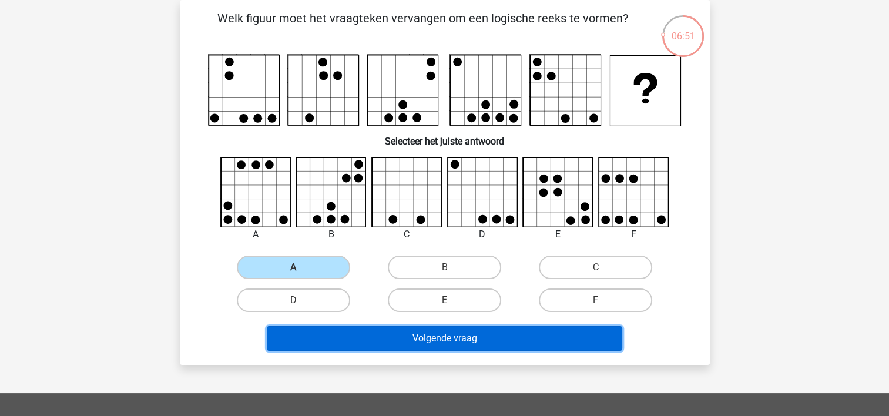
click at [454, 339] on button "Volgende vraag" at bounding box center [444, 338] width 355 height 25
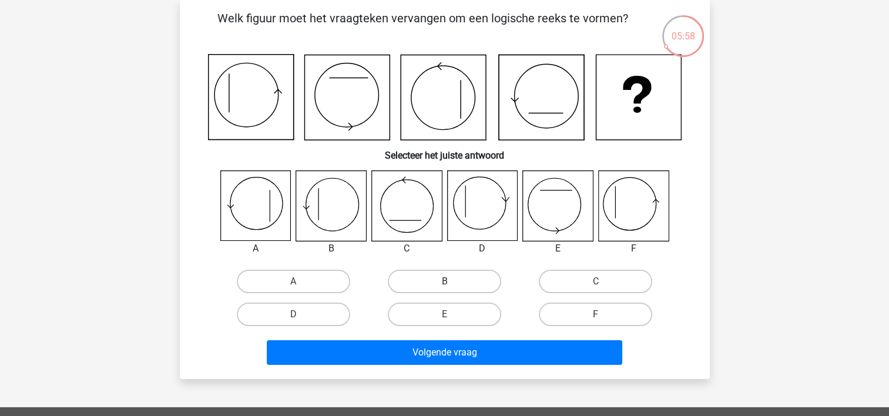
click at [449, 289] on label "B" at bounding box center [444, 282] width 113 height 24
click at [449, 289] on input "B" at bounding box center [448, 285] width 8 height 8
radio input "true"
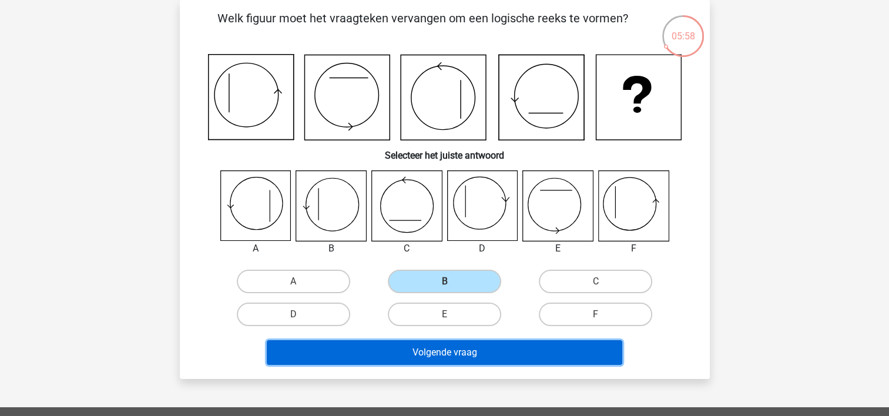
click at [468, 357] on button "Volgende vraag" at bounding box center [444, 352] width 355 height 25
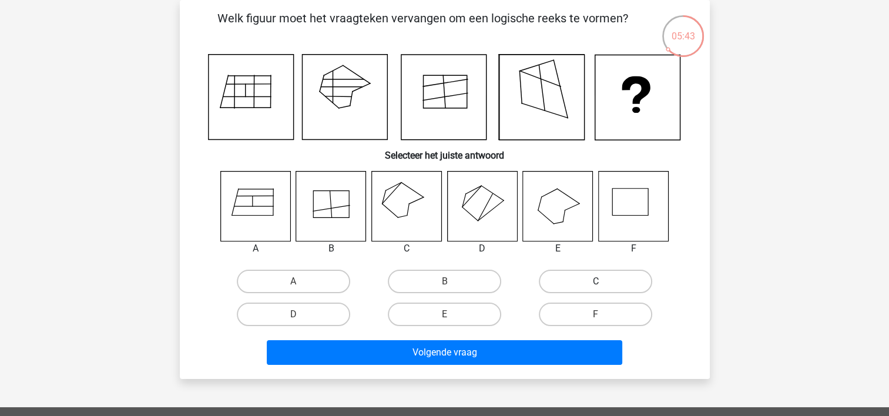
click at [572, 275] on label "C" at bounding box center [595, 282] width 113 height 24
click at [596, 281] on input "C" at bounding box center [600, 285] width 8 height 8
radio input "true"
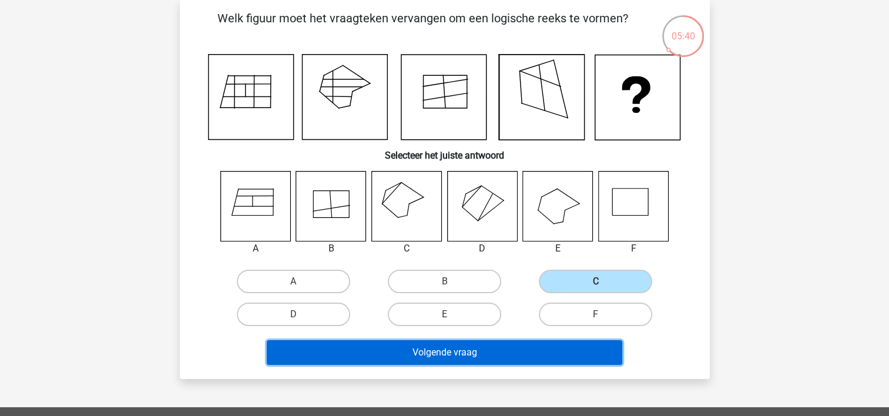
click at [475, 347] on button "Volgende vraag" at bounding box center [444, 352] width 355 height 25
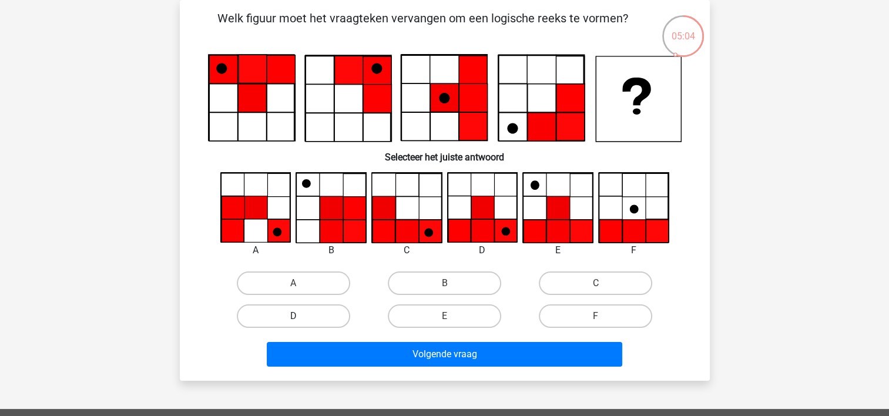
click at [311, 313] on label "D" at bounding box center [293, 316] width 113 height 24
click at [301, 316] on input "D" at bounding box center [297, 320] width 8 height 8
radio input "true"
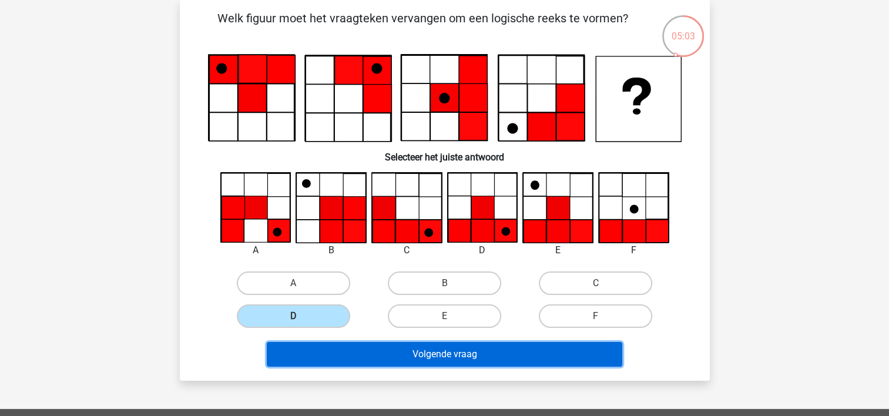
click at [451, 345] on button "Volgende vraag" at bounding box center [444, 354] width 355 height 25
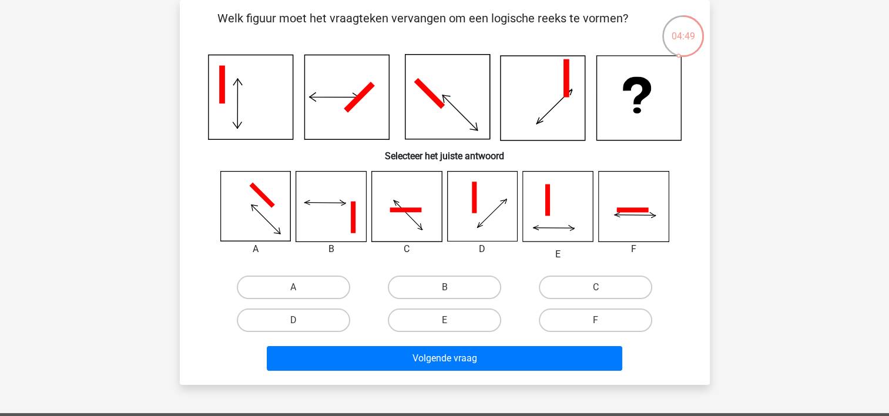
click at [361, 203] on icon at bounding box center [331, 207] width 70 height 70
click at [479, 284] on label "B" at bounding box center [444, 288] width 113 height 24
click at [452, 287] on input "B" at bounding box center [448, 291] width 8 height 8
radio input "true"
click at [475, 376] on div "Welk figuur moet het vraagteken vervangen om een logische reeks te vormen? Sele…" at bounding box center [445, 192] width 530 height 385
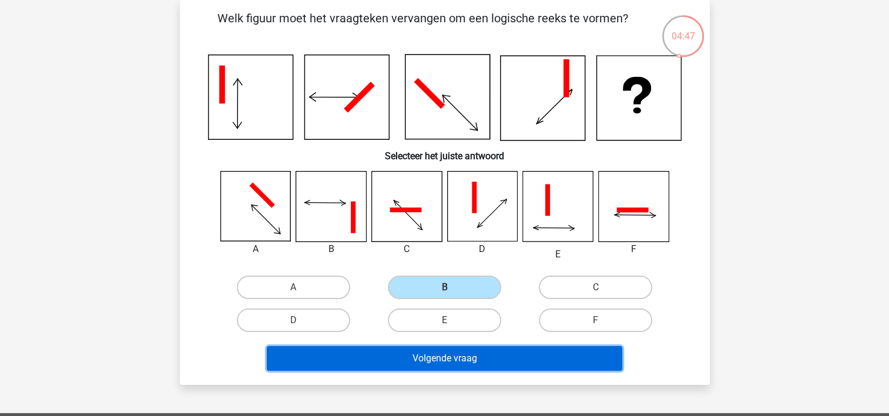
click at [488, 357] on button "Volgende vraag" at bounding box center [444, 358] width 355 height 25
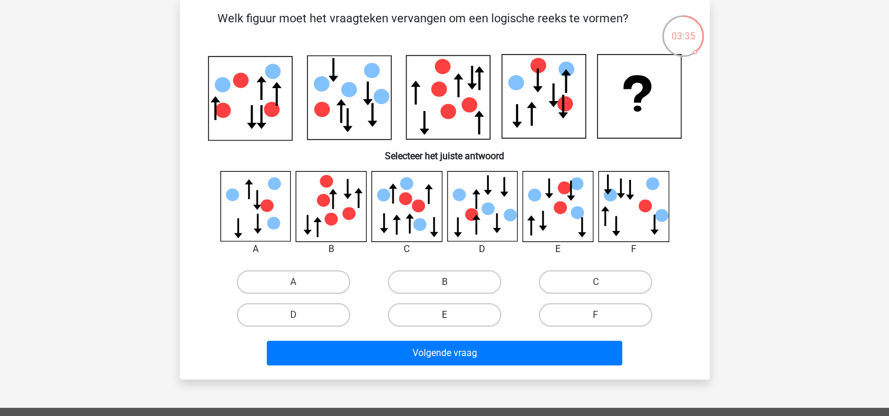
click at [471, 307] on label "E" at bounding box center [444, 315] width 113 height 24
click at [452, 315] on input "E" at bounding box center [448, 319] width 8 height 8
radio input "true"
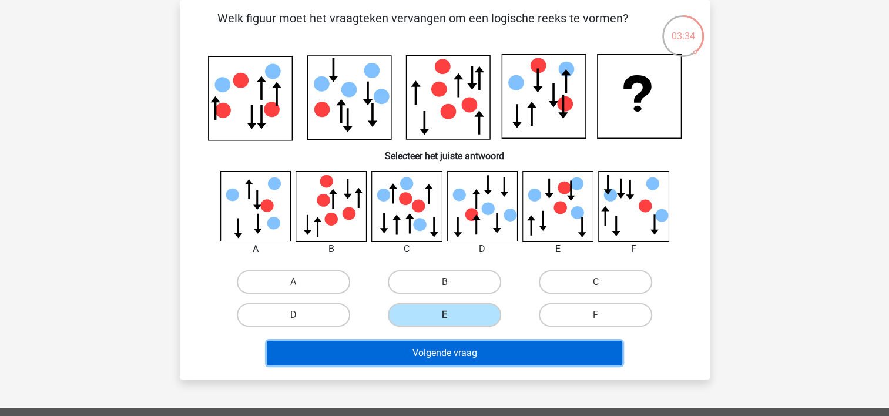
click at [469, 349] on button "Volgende vraag" at bounding box center [444, 353] width 355 height 25
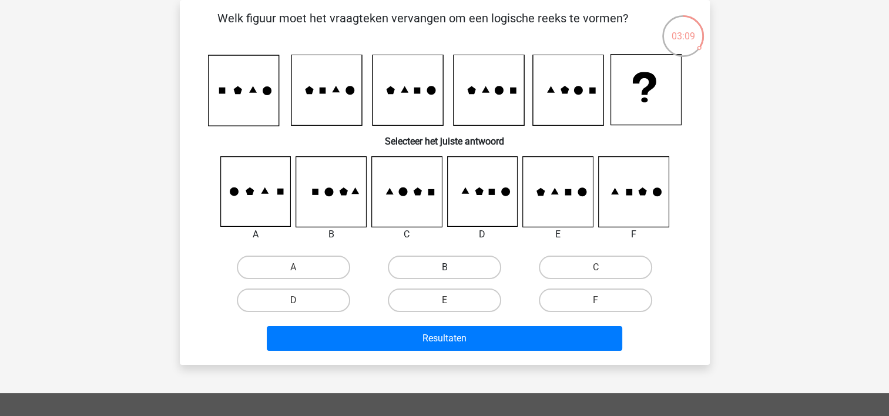
click at [427, 263] on label "B" at bounding box center [444, 268] width 113 height 24
click at [444, 267] on input "B" at bounding box center [448, 271] width 8 height 8
radio input "true"
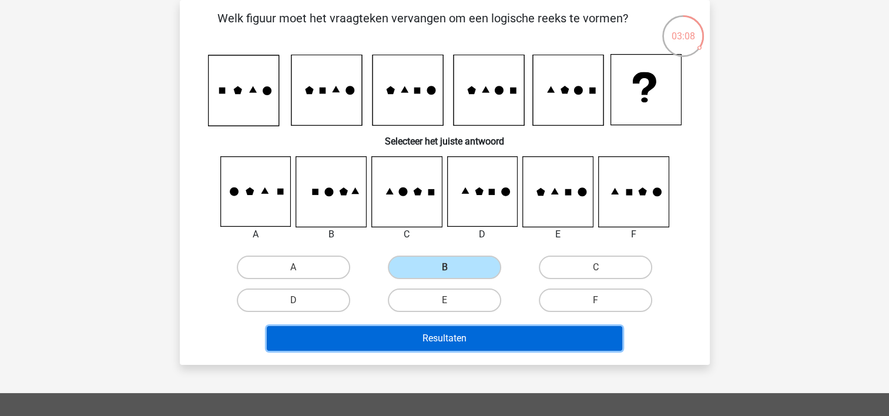
click at [477, 338] on button "Resultaten" at bounding box center [444, 338] width 355 height 25
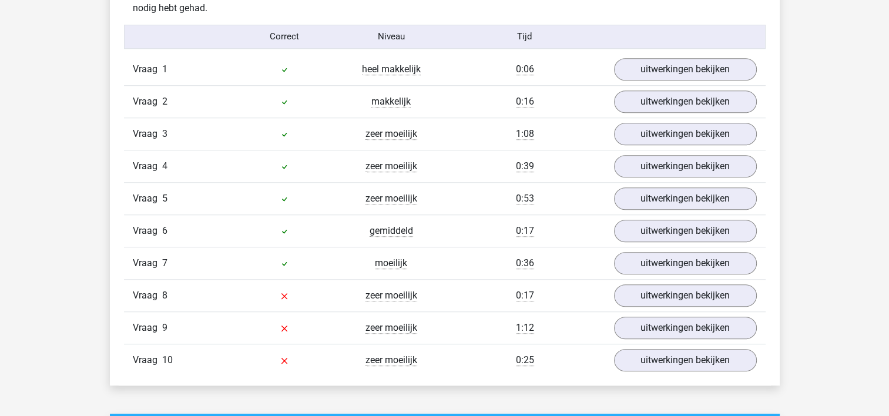
scroll to position [961, 0]
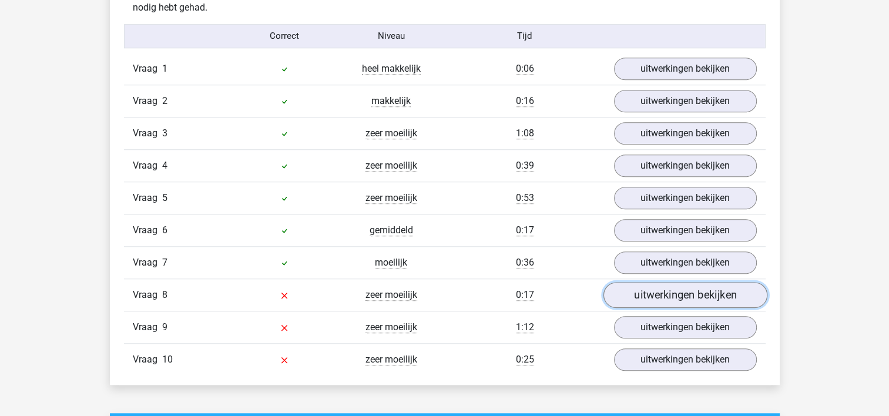
click at [680, 291] on link "uitwerkingen bekijken" at bounding box center [685, 295] width 164 height 26
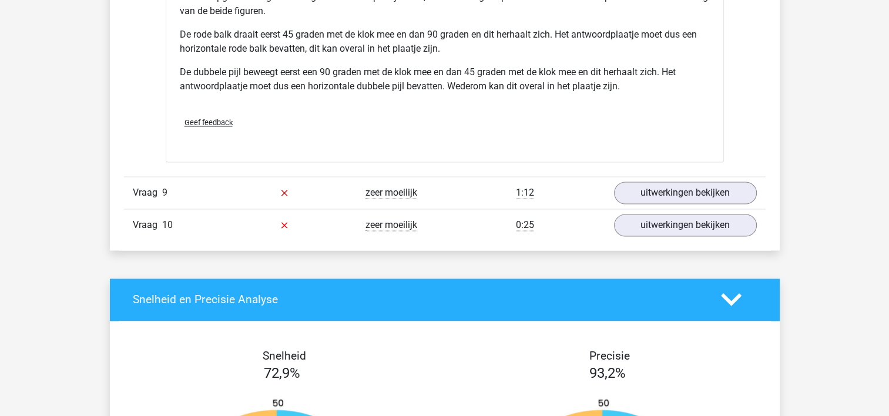
scroll to position [1843, 0]
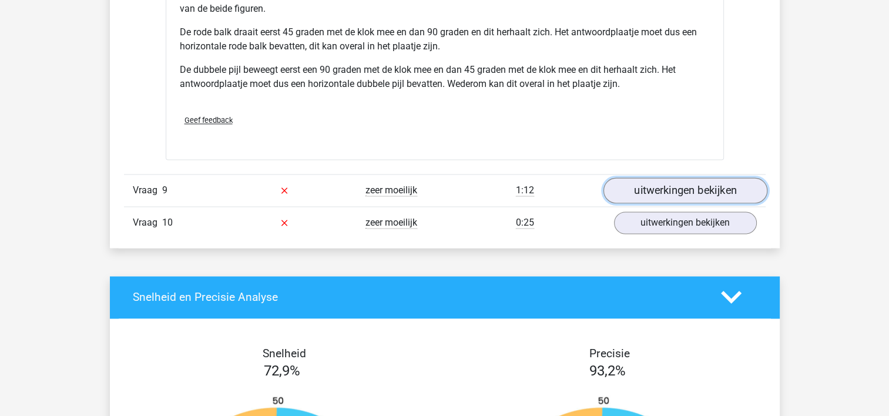
click at [682, 190] on link "uitwerkingen bekijken" at bounding box center [685, 190] width 164 height 26
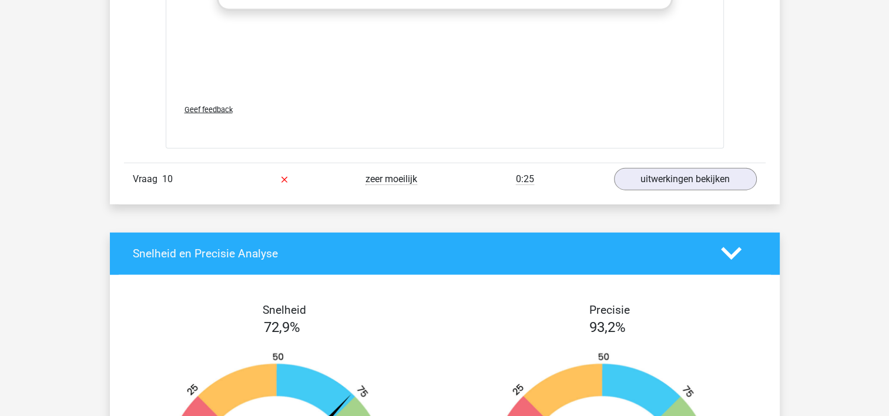
scroll to position [2871, 0]
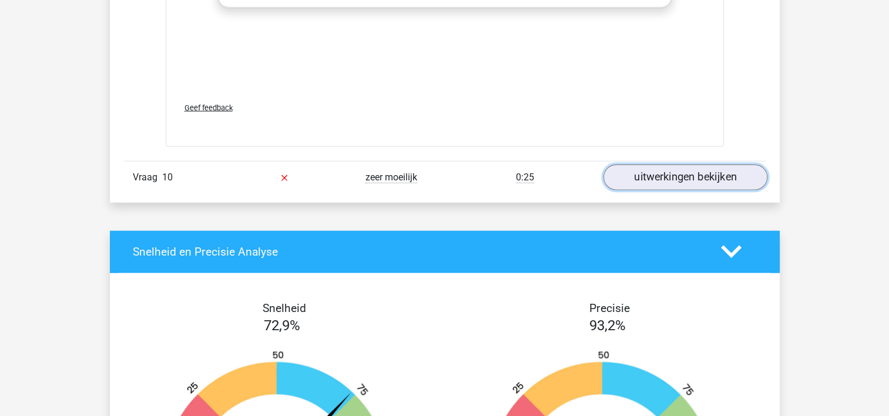
click at [663, 179] on link "uitwerkingen bekijken" at bounding box center [685, 178] width 164 height 26
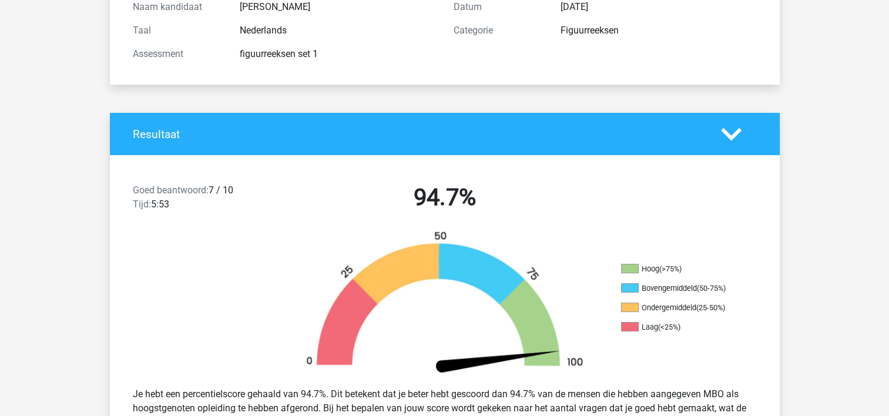
scroll to position [145, 0]
